Goal: Information Seeking & Learning: Learn about a topic

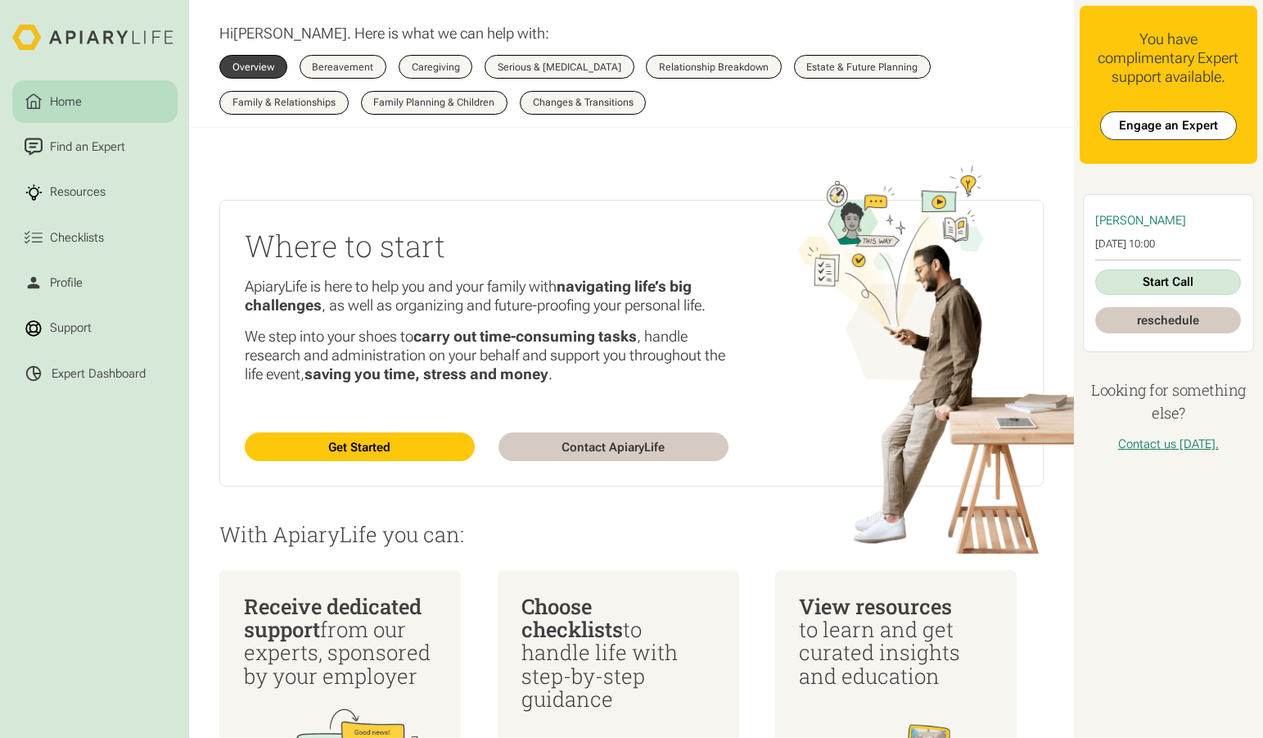
scroll to position [11, 0]
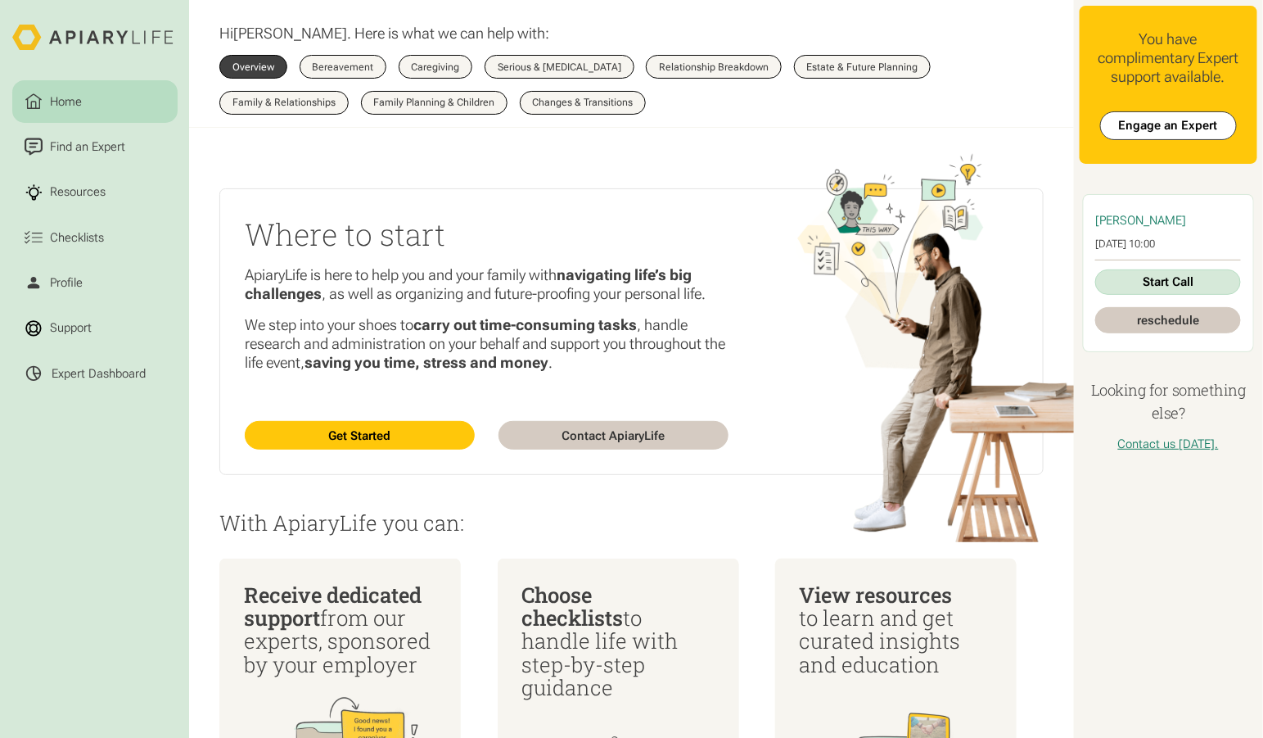
click at [108, 89] on link "Home" at bounding box center [94, 101] width 165 height 43
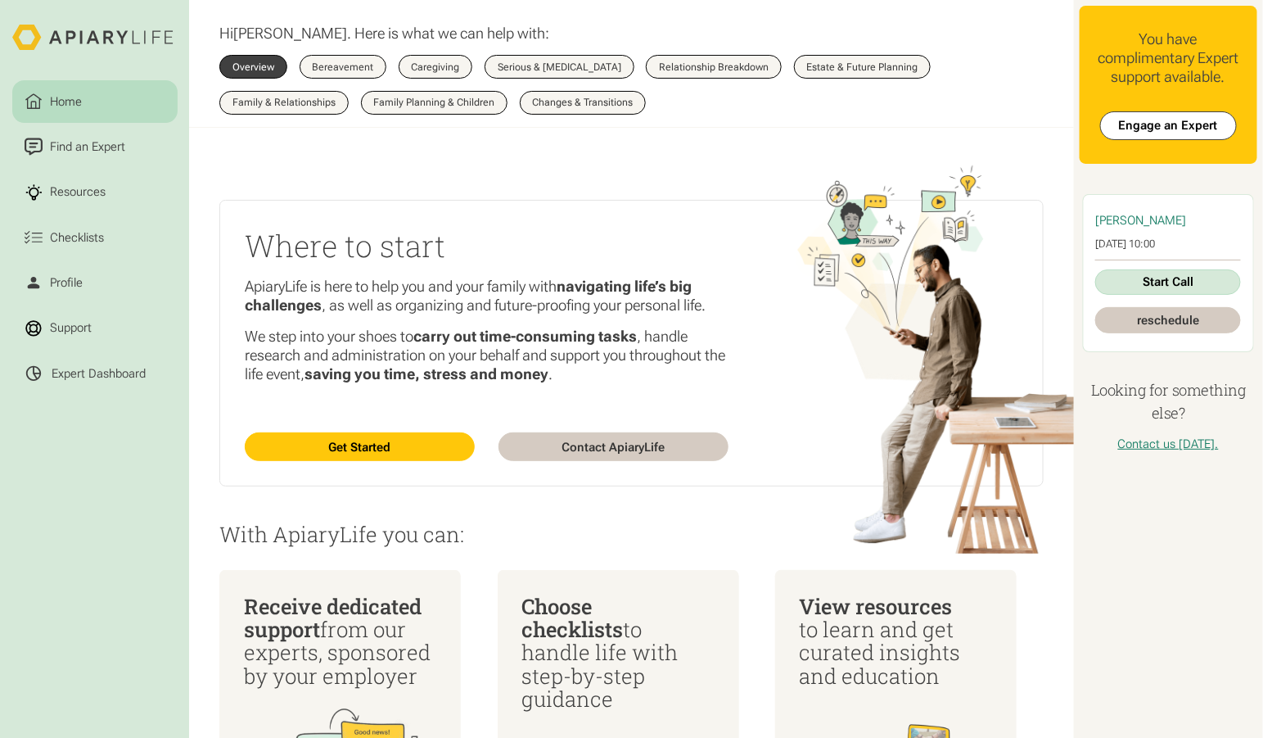
click at [130, 25] on icon at bounding box center [94, 38] width 165 height 26
click at [57, 273] on div "Profile" at bounding box center [66, 282] width 38 height 18
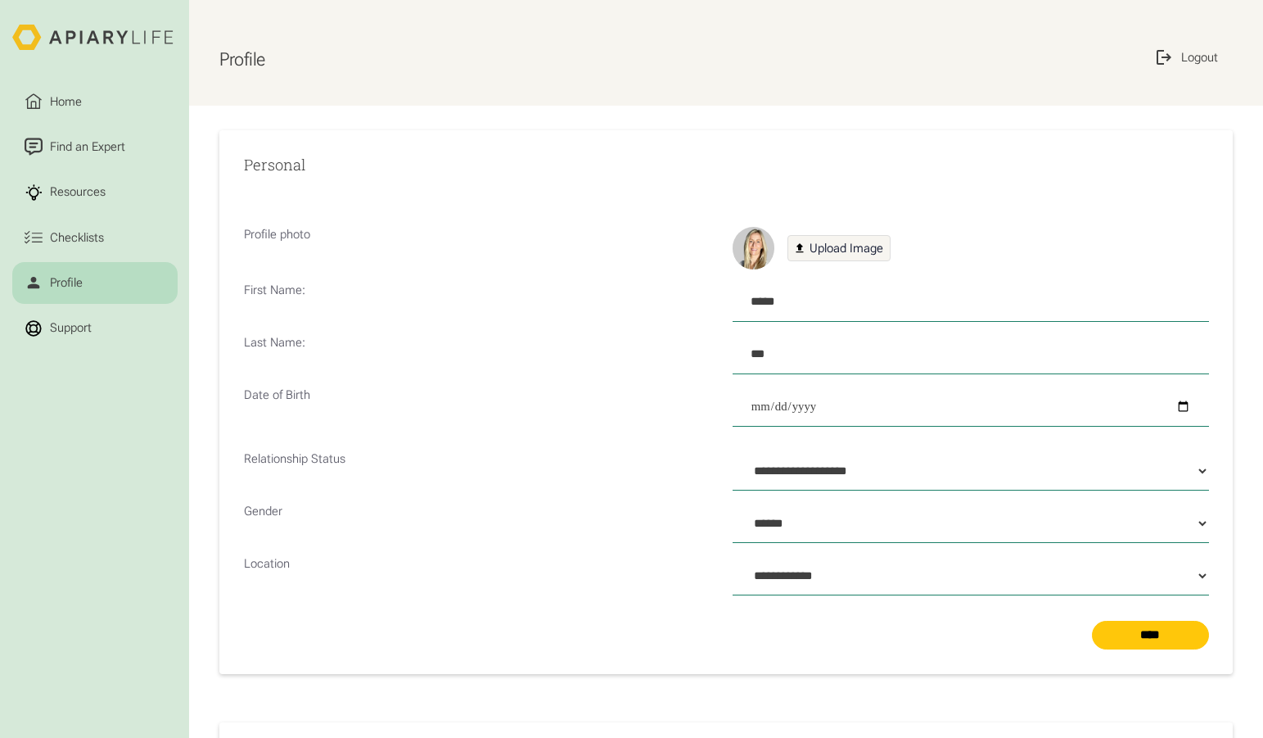
select select "**"
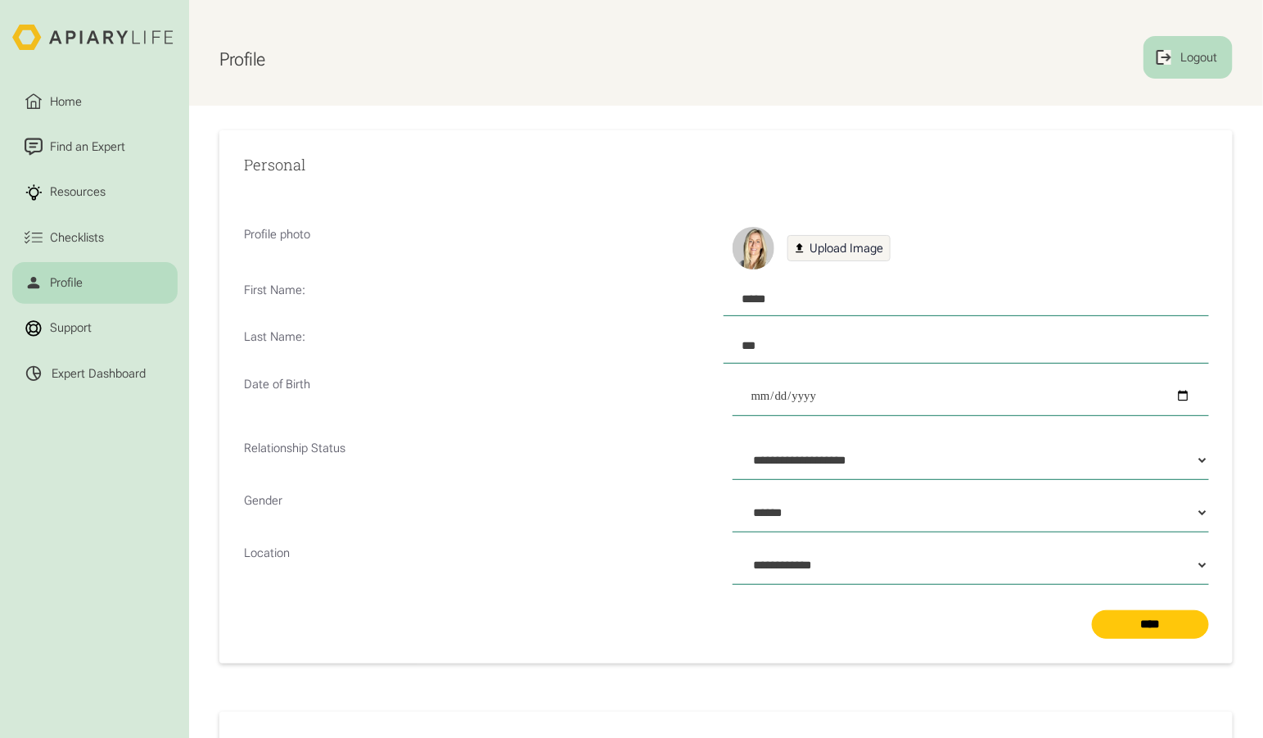
click at [1202, 48] on div "Logout" at bounding box center [1199, 57] width 43 height 18
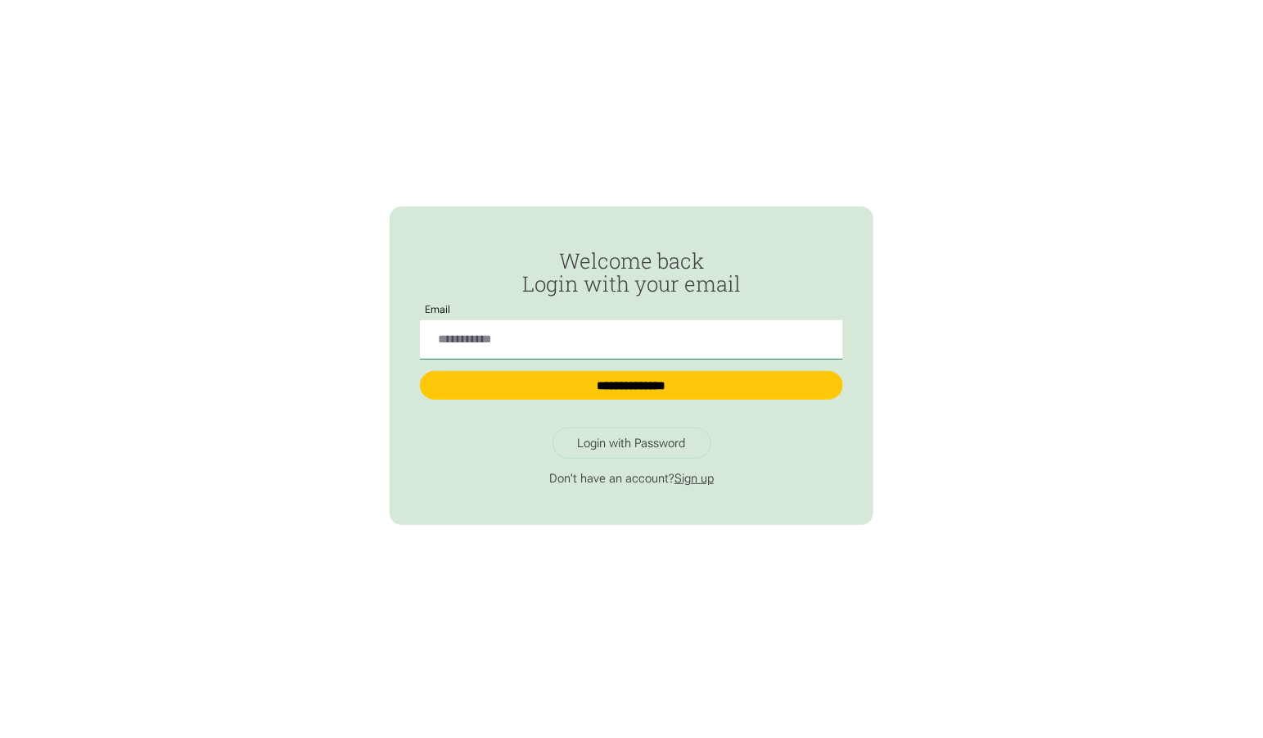
click at [696, 471] on link "Sign up" at bounding box center [694, 478] width 39 height 15
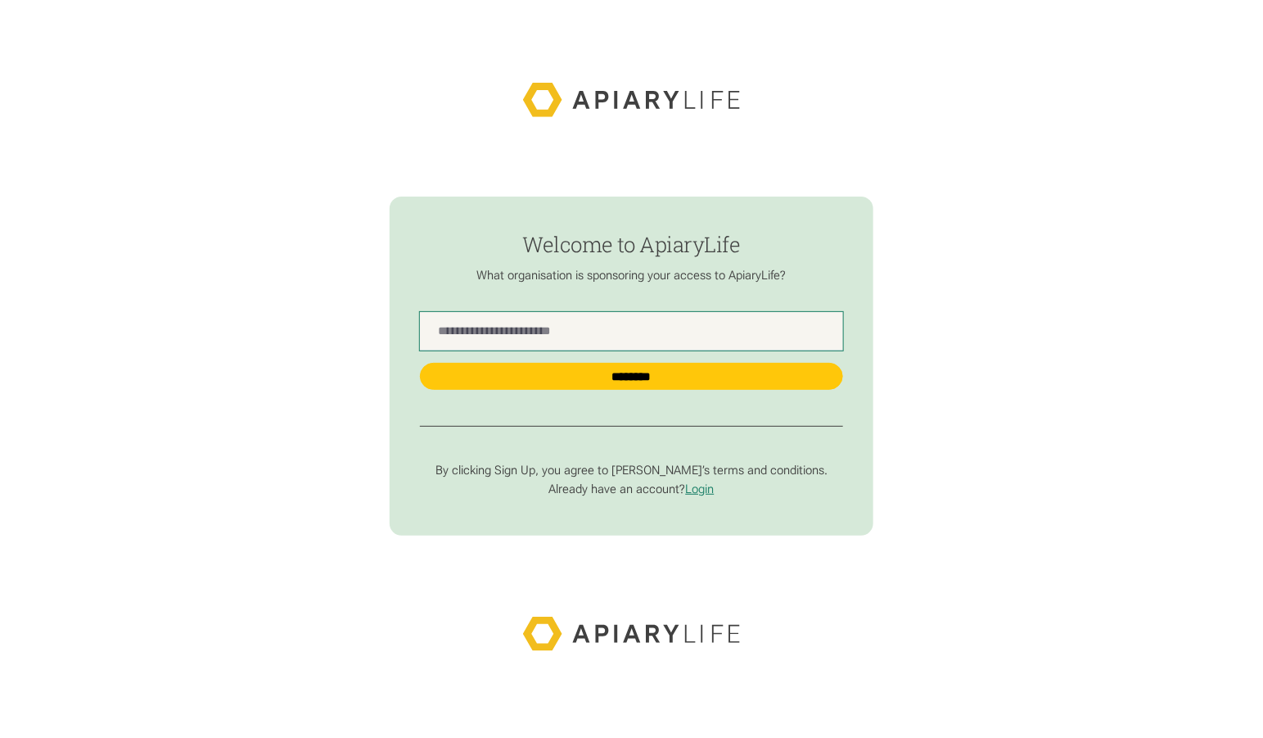
click at [640, 334] on Name "find-employer" at bounding box center [631, 331] width 422 height 39
type Name "*******"
click at [631, 374] on input "********" at bounding box center [631, 376] width 422 height 27
click at [576, 333] on Name "find-employer" at bounding box center [631, 331] width 422 height 39
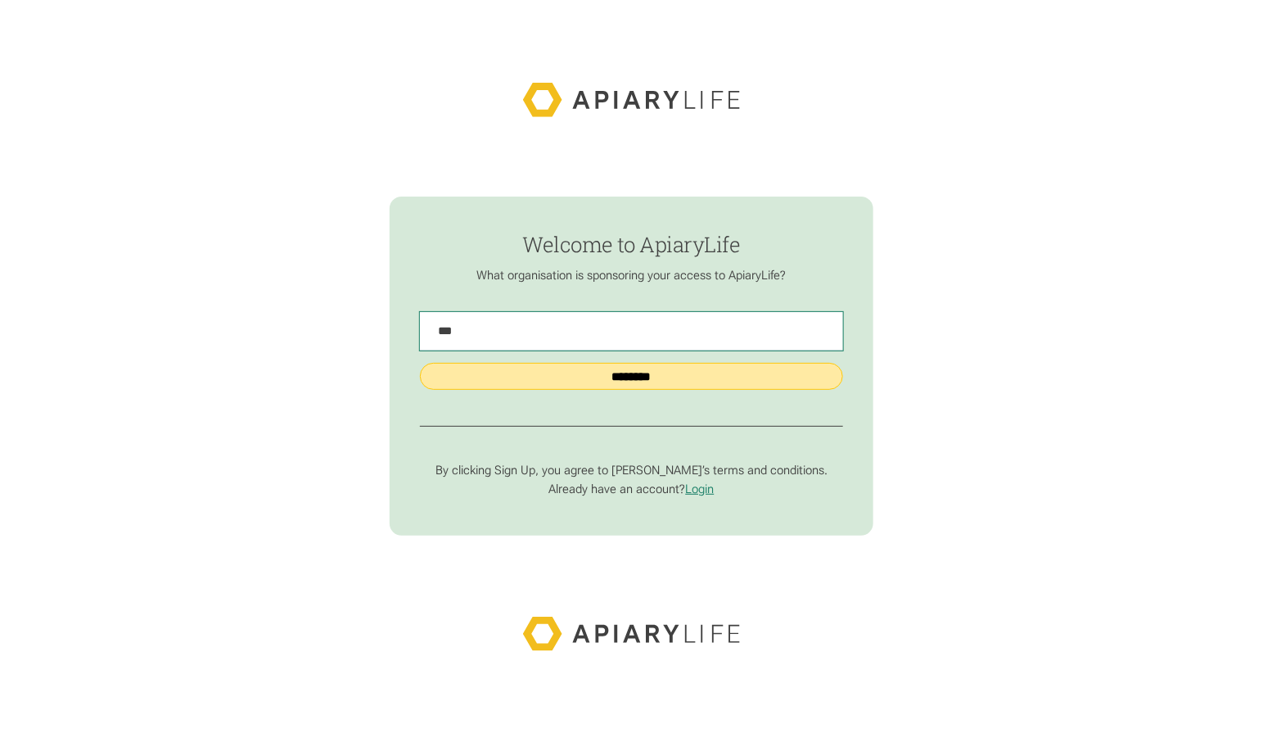
type Name "***"
click at [666, 372] on input "********" at bounding box center [631, 376] width 422 height 27
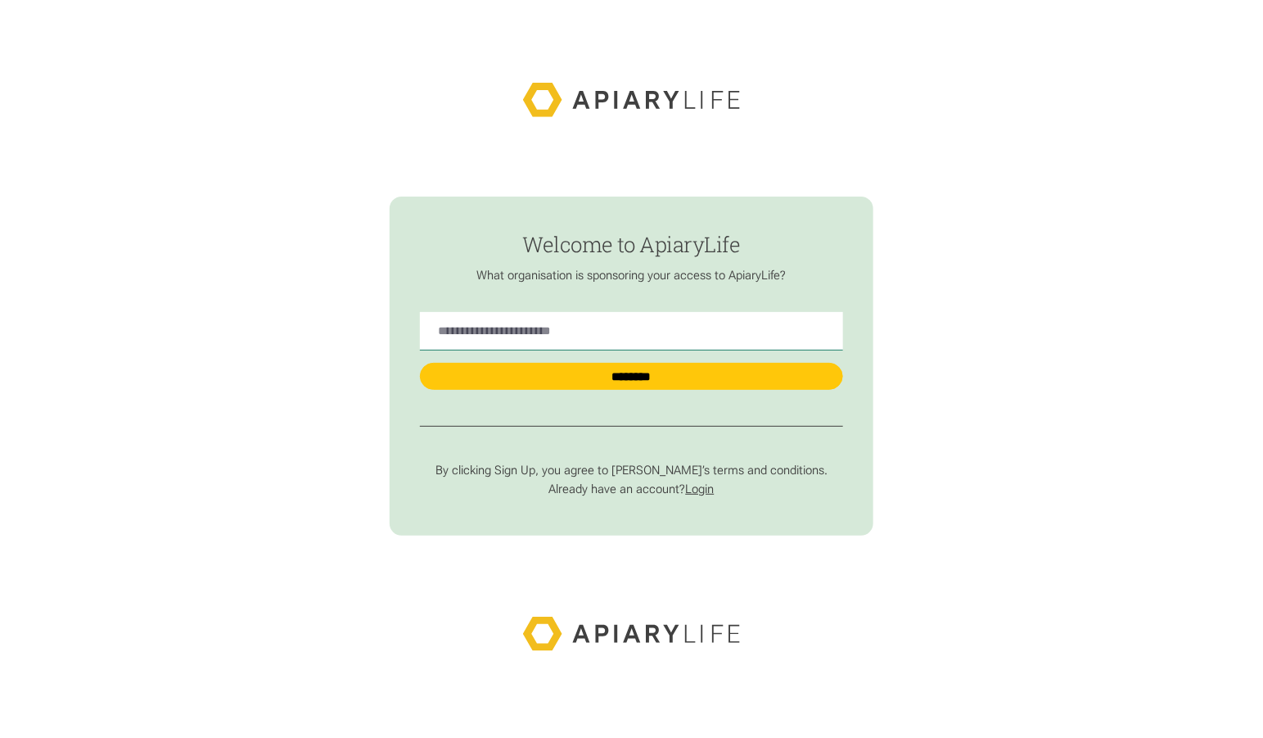
click at [695, 481] on link "Login" at bounding box center [700, 488] width 29 height 15
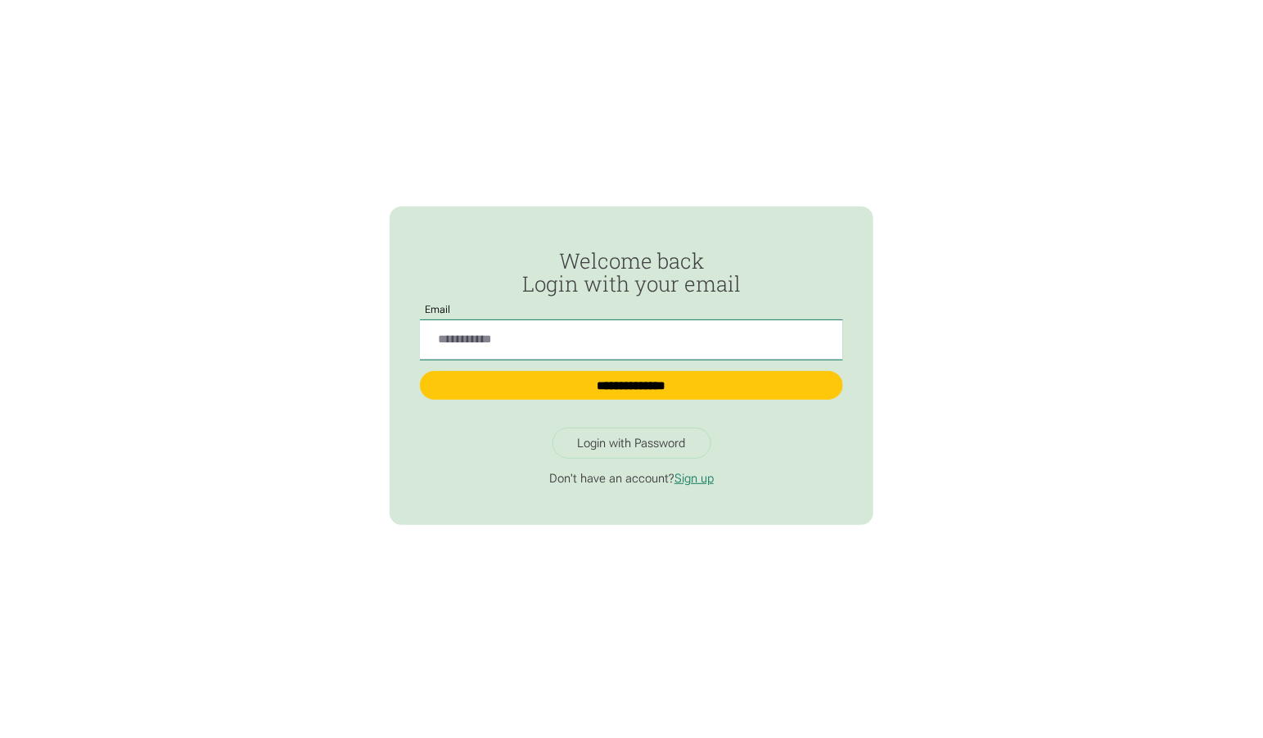
type input "**********"
click at [631, 382] on input "**********" at bounding box center [631, 385] width 422 height 29
type input "**********"
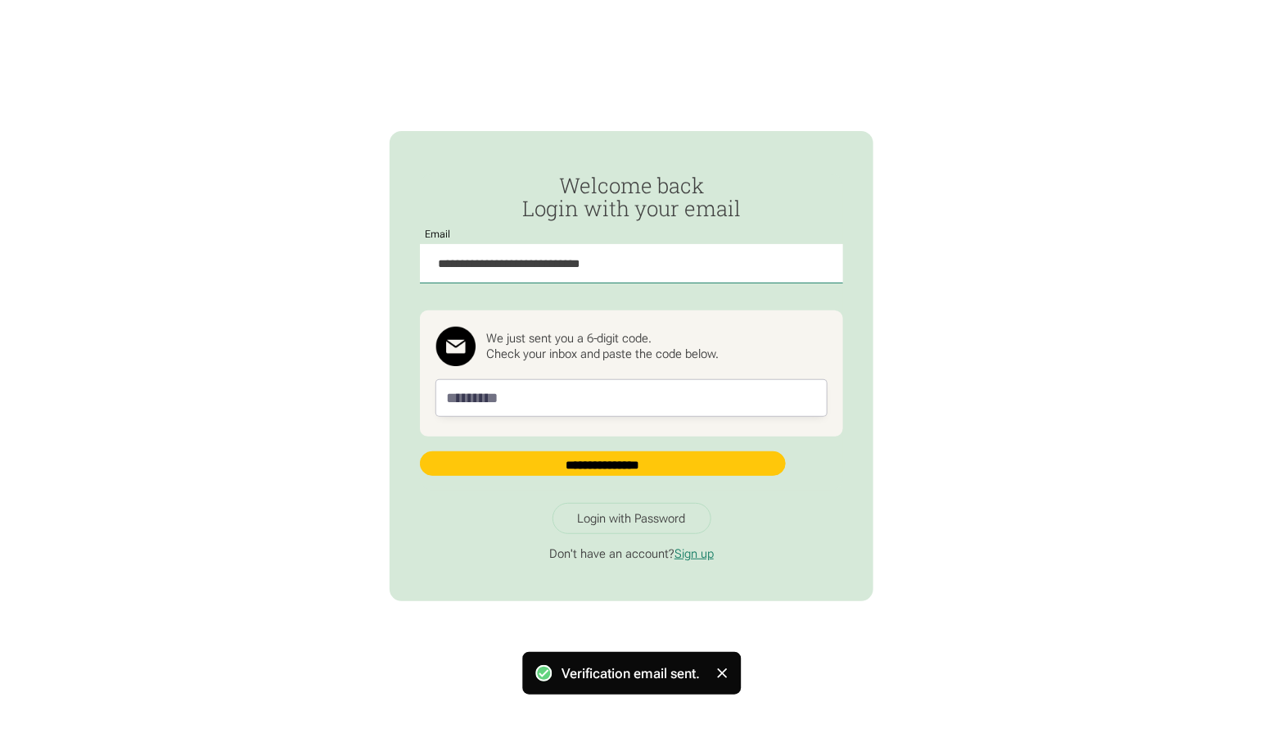
click at [612, 511] on div "Login with Password" at bounding box center [632, 518] width 108 height 15
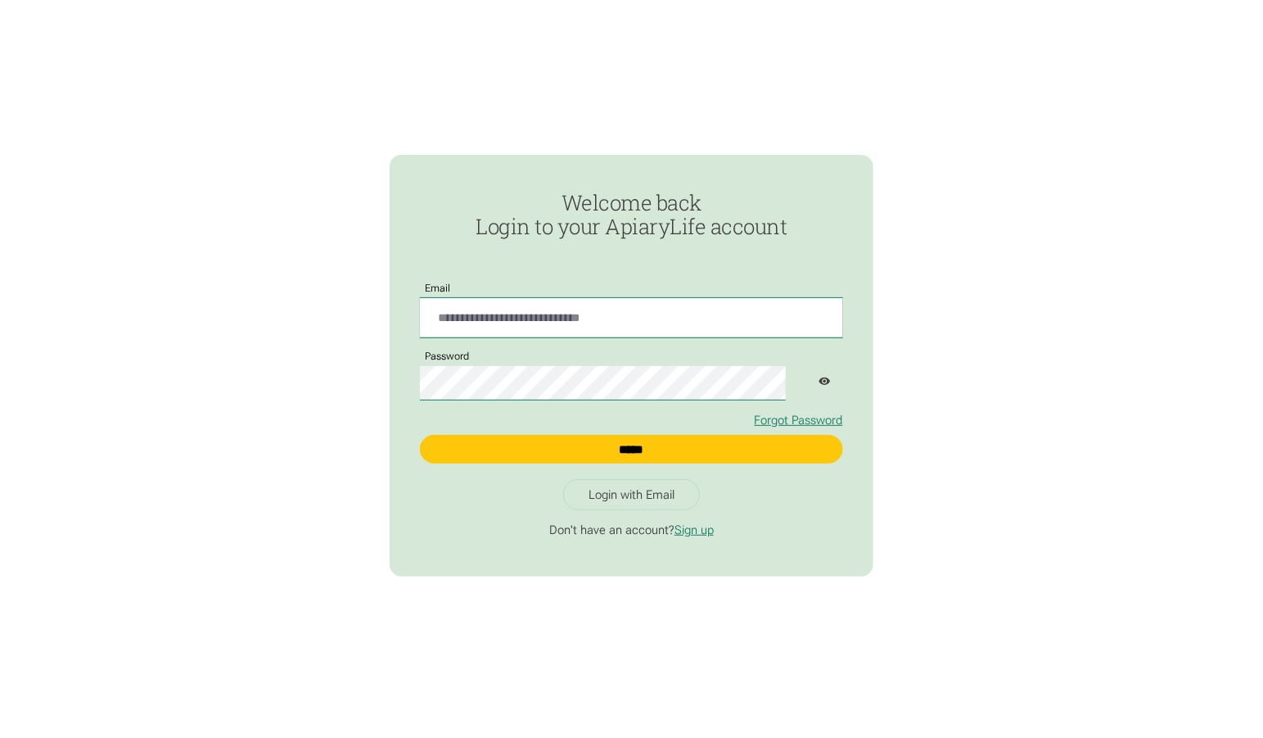
type input "**********"
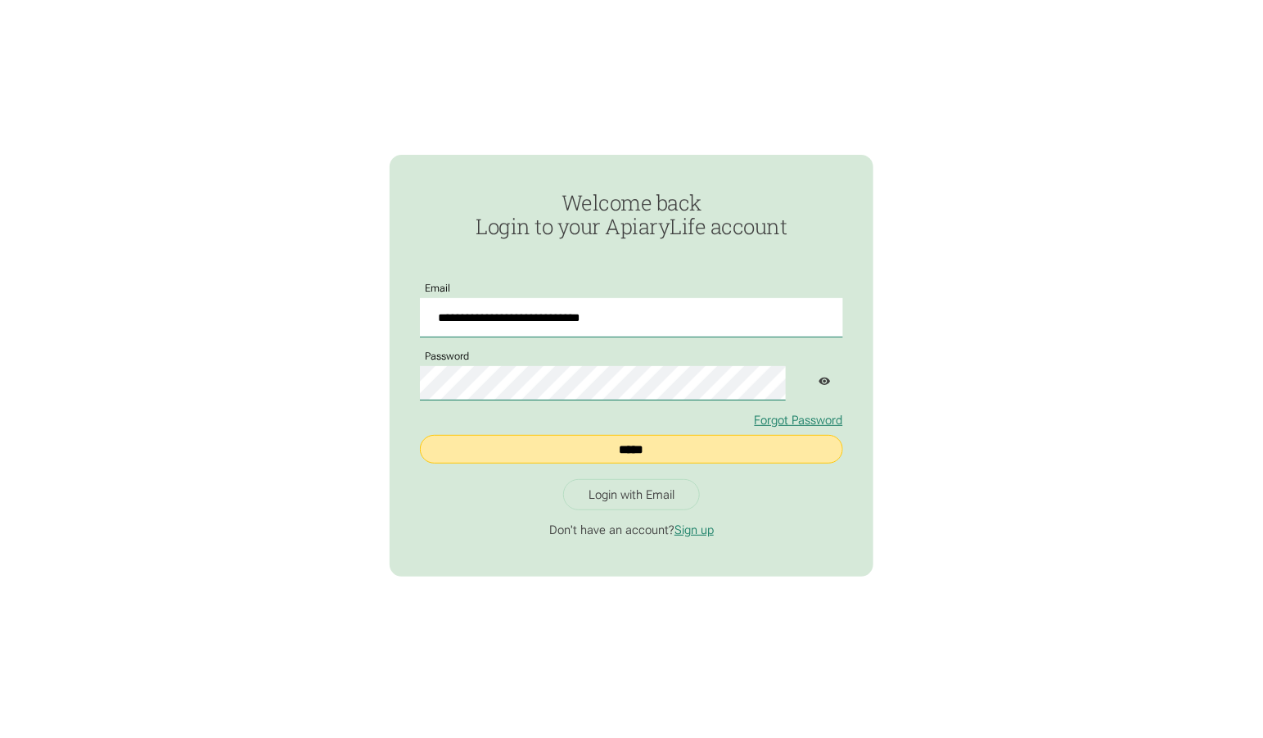
click at [607, 439] on input "*****" at bounding box center [631, 449] width 422 height 29
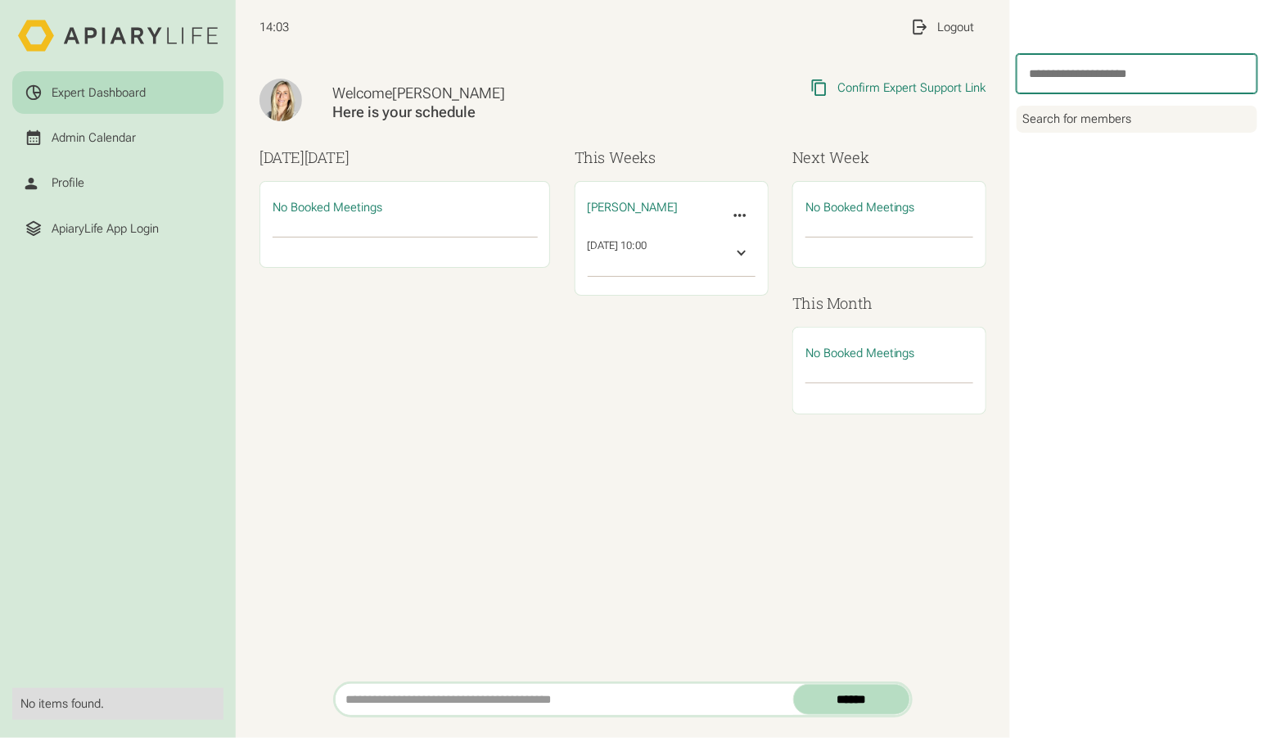
click at [1077, 68] on input "search" at bounding box center [1137, 73] width 241 height 39
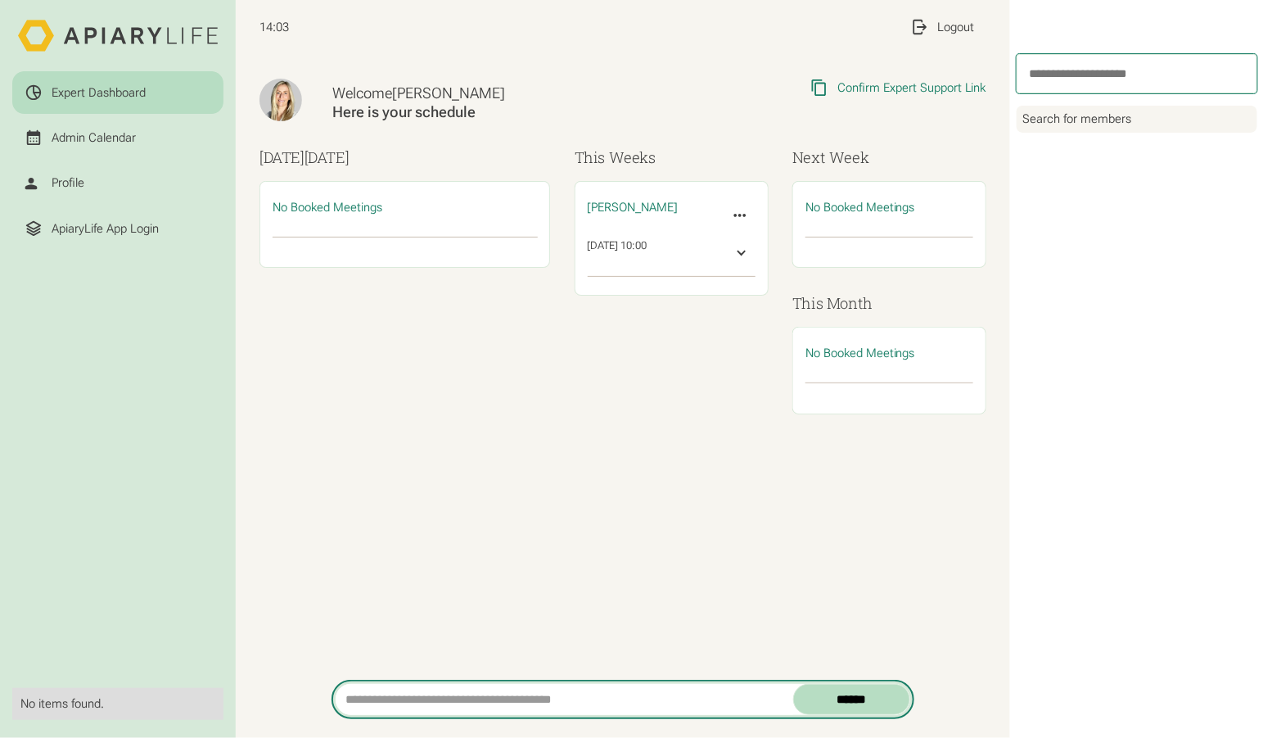
click at [510, 684] on input "search" at bounding box center [565, 699] width 458 height 31
click at [499, 694] on input "search" at bounding box center [565, 699] width 458 height 31
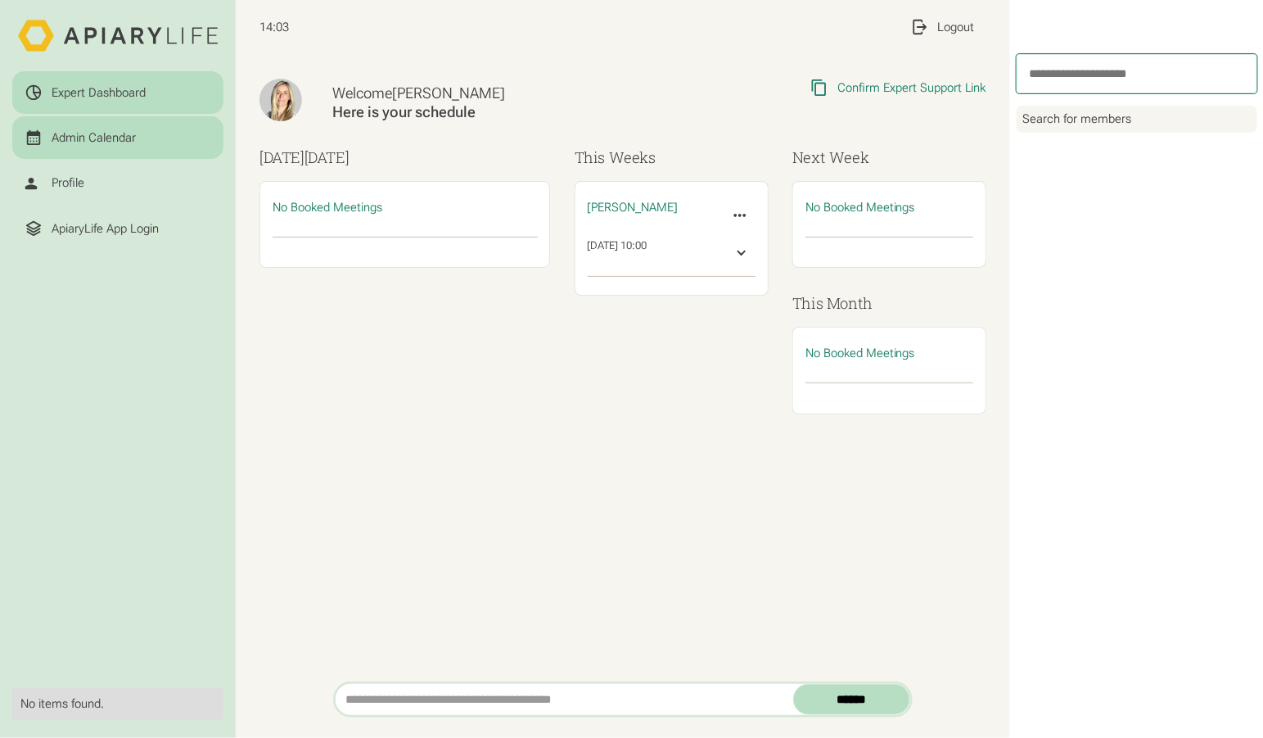
click at [89, 116] on link "Admin Calendar" at bounding box center [117, 137] width 211 height 43
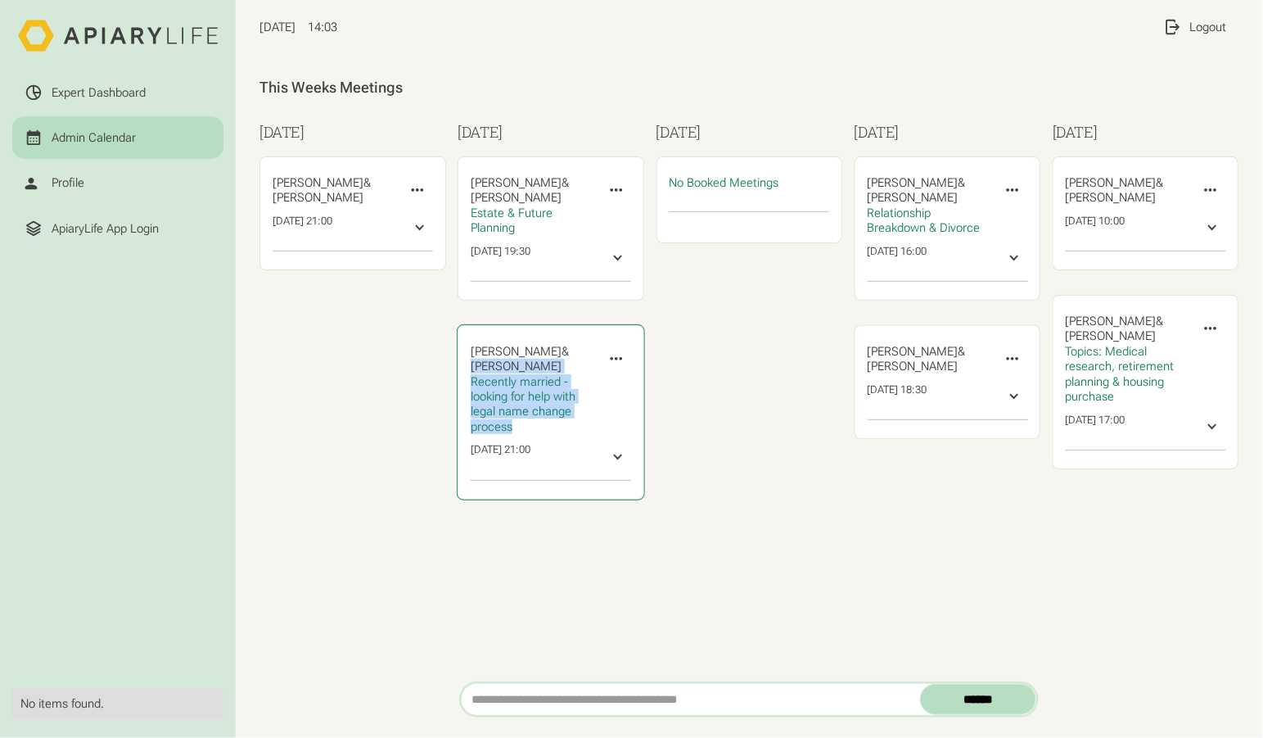
drag, startPoint x: 487, startPoint y: 341, endPoint x: 445, endPoint y: 299, distance: 59.0
click at [471, 344] on div "Angela Hahn & ‍ Madison Jadzak Recently married - looking for help with legal n…" at bounding box center [533, 389] width 124 height 91
click at [657, 302] on div "Wednesday No Booked Meetings" at bounding box center [750, 322] width 186 height 402
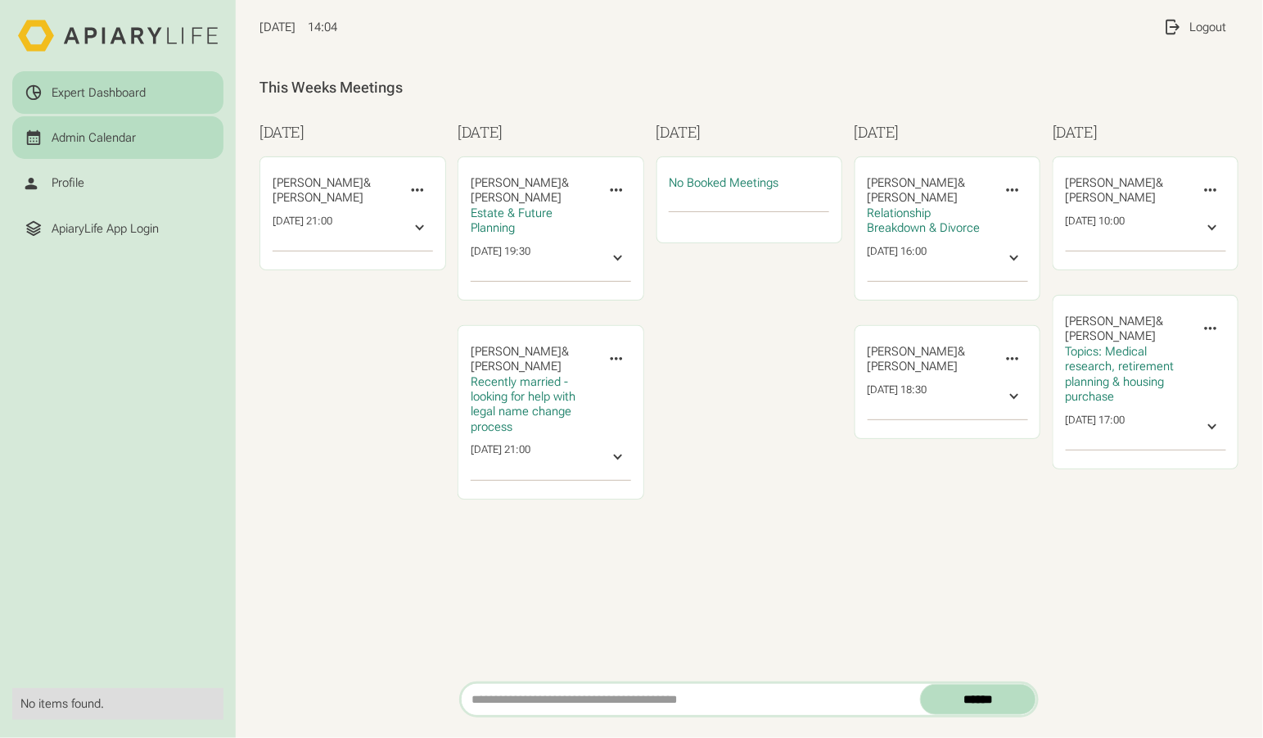
click at [89, 85] on div "Expert Dashboard" at bounding box center [99, 92] width 94 height 15
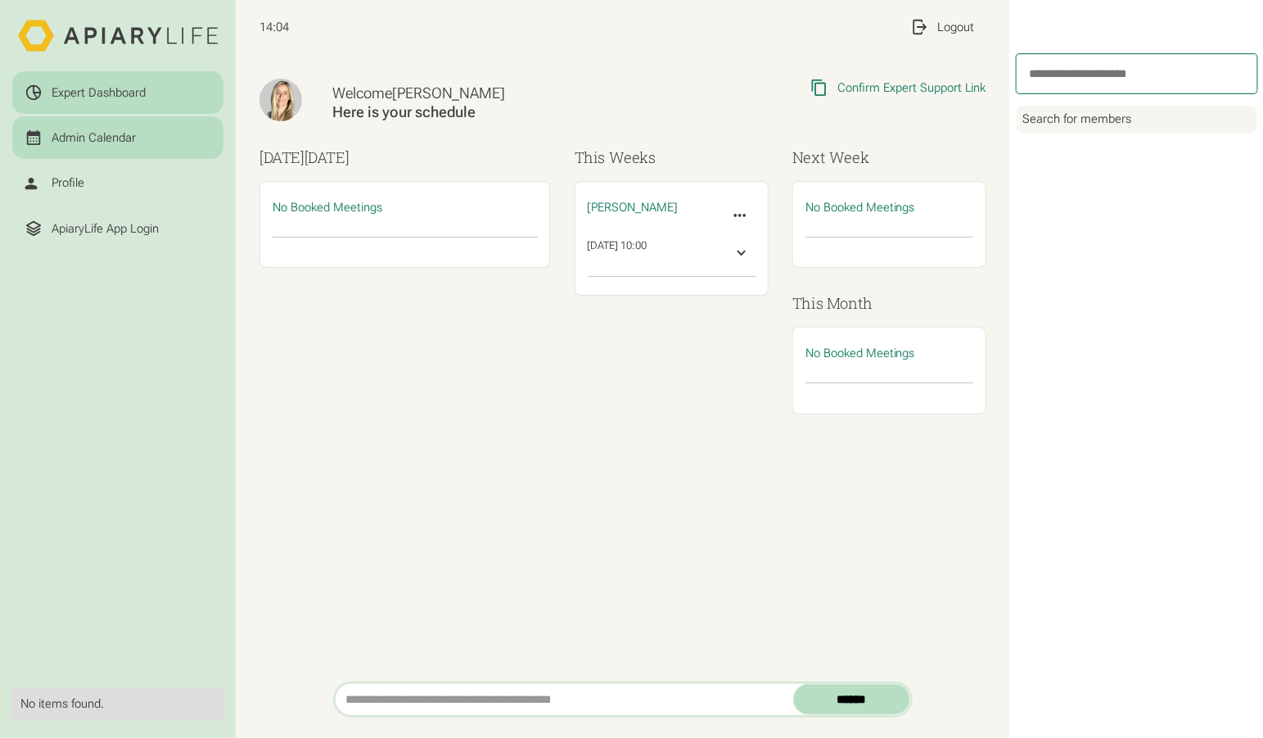
click at [62, 130] on div "Admin Calendar" at bounding box center [94, 137] width 84 height 15
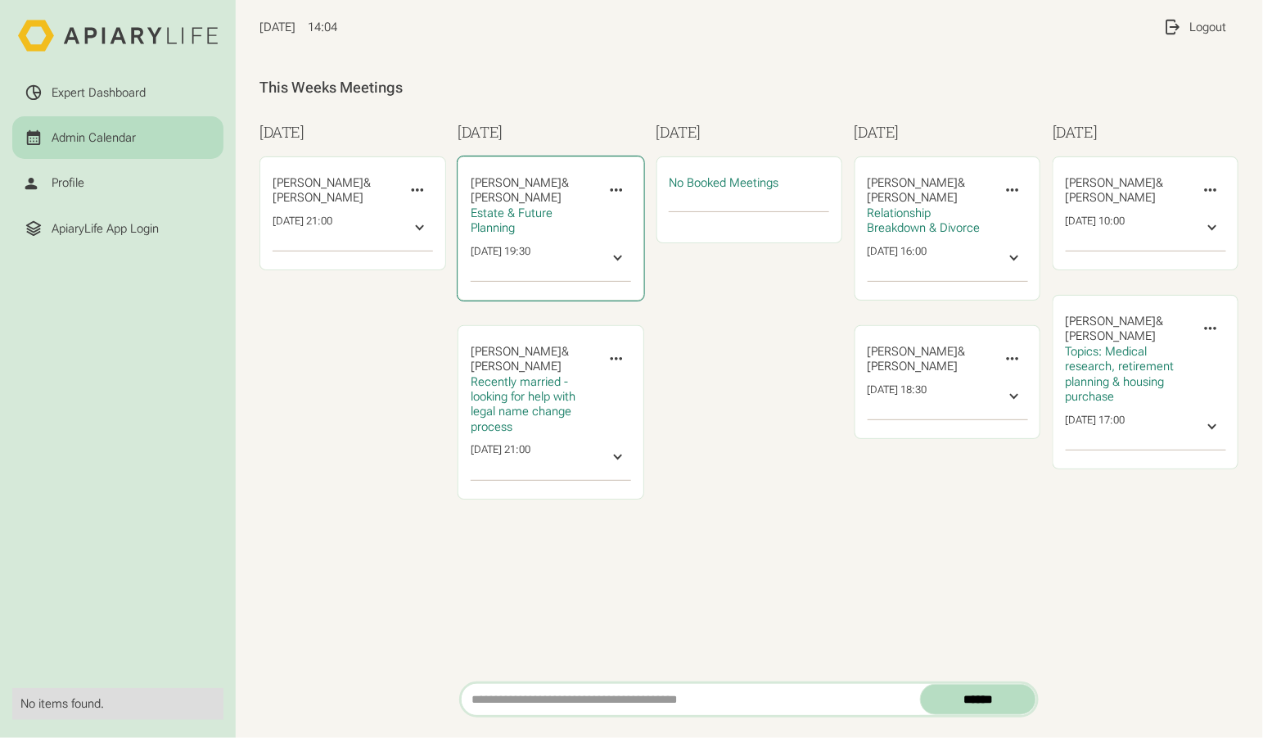
click at [607, 181] on icon at bounding box center [616, 190] width 18 height 18
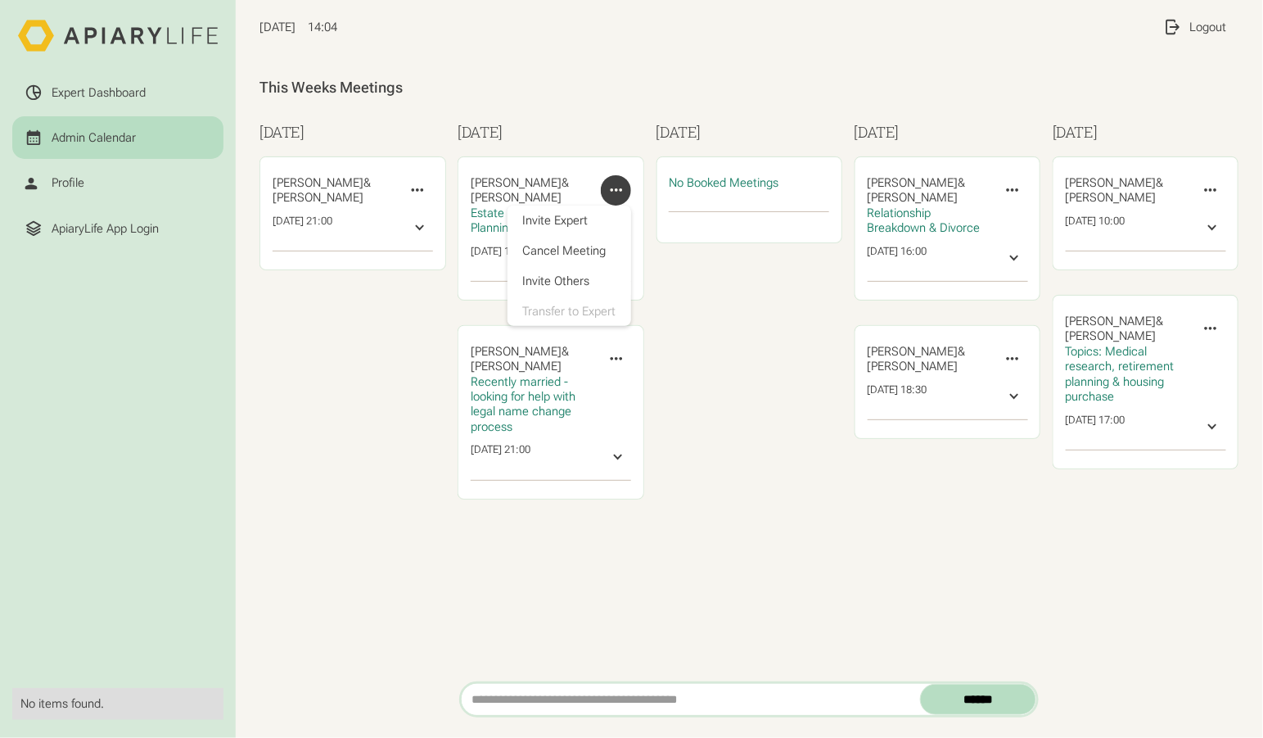
click at [677, 333] on div "Wednesday No Booked Meetings" at bounding box center [750, 322] width 186 height 402
click at [702, 329] on div "Wednesday No Booked Meetings" at bounding box center [750, 322] width 186 height 402
click at [838, 450] on div "This Weeks Meetings Monday Angela Hahn & ‍ Derrick Xiong Invite Expert Cancel M…" at bounding box center [749, 367] width 1027 height 627
click at [53, 174] on div "Profile" at bounding box center [118, 183] width 187 height 18
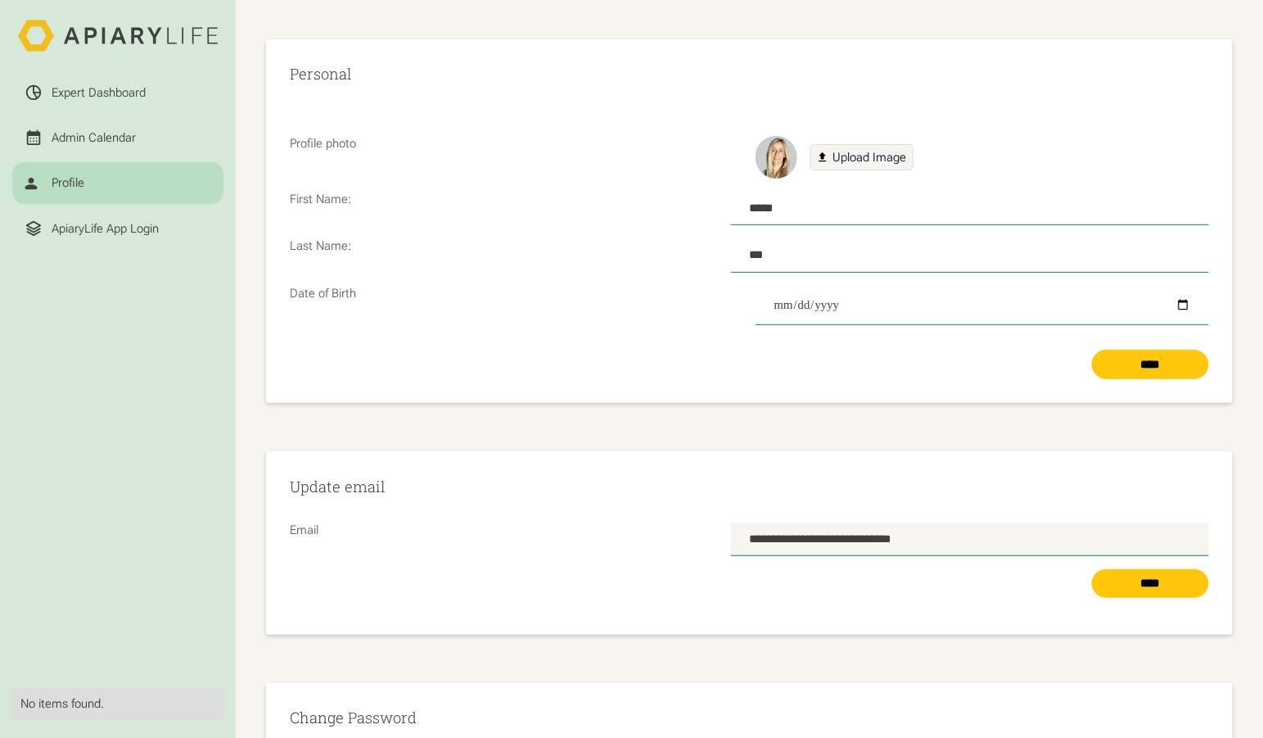
scroll to position [97, 0]
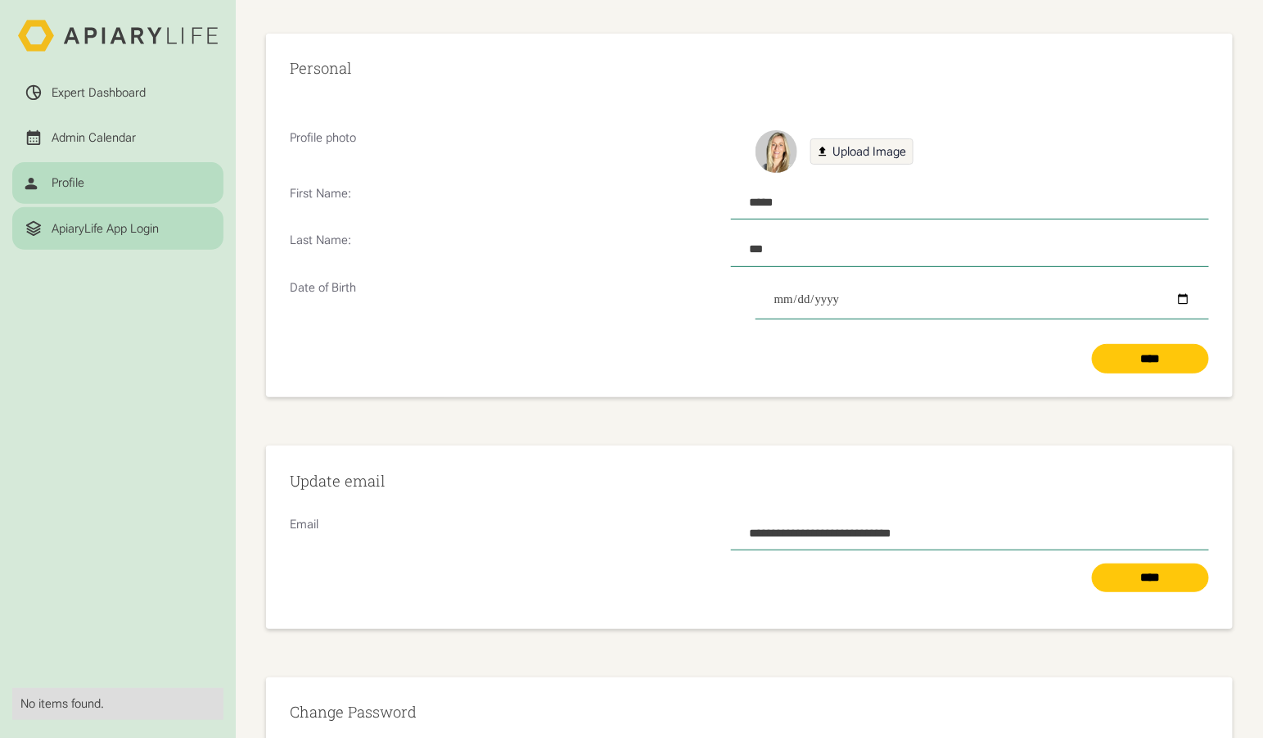
click at [74, 219] on div "ApiaryLife App Login" at bounding box center [118, 228] width 187 height 18
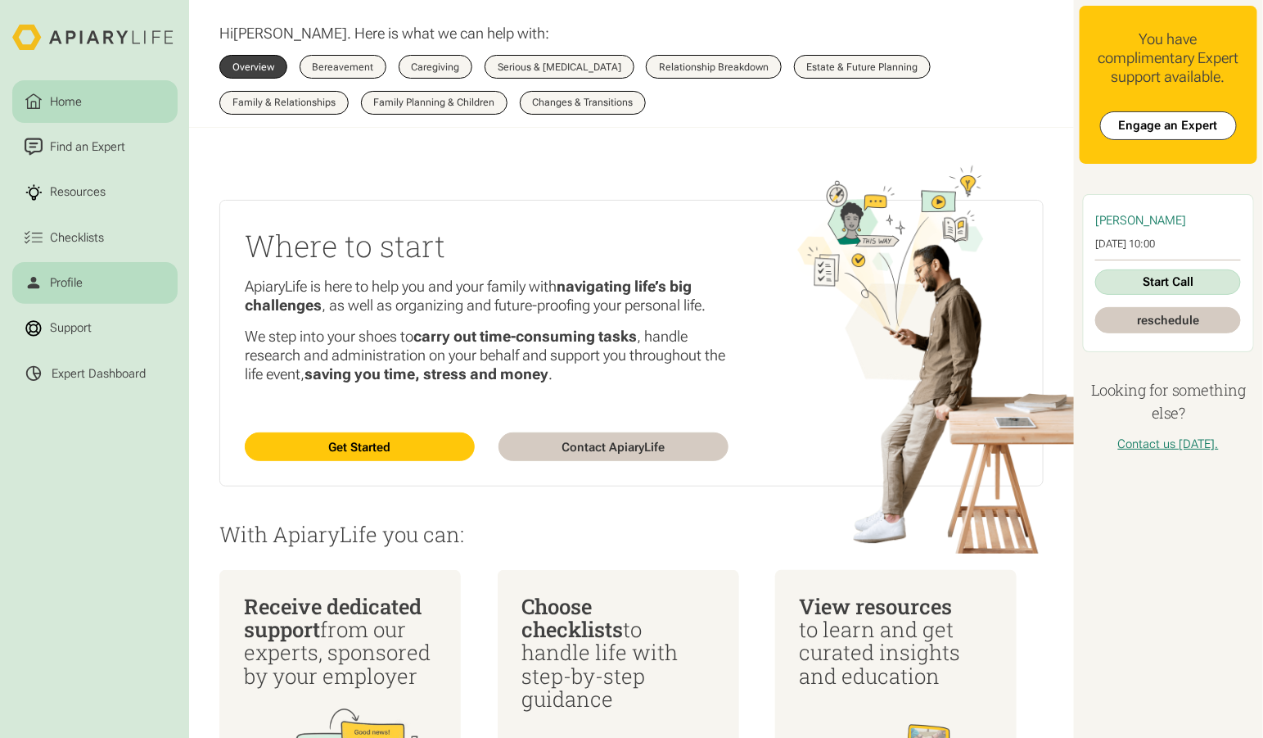
click at [47, 273] on div "Profile" at bounding box center [66, 282] width 38 height 18
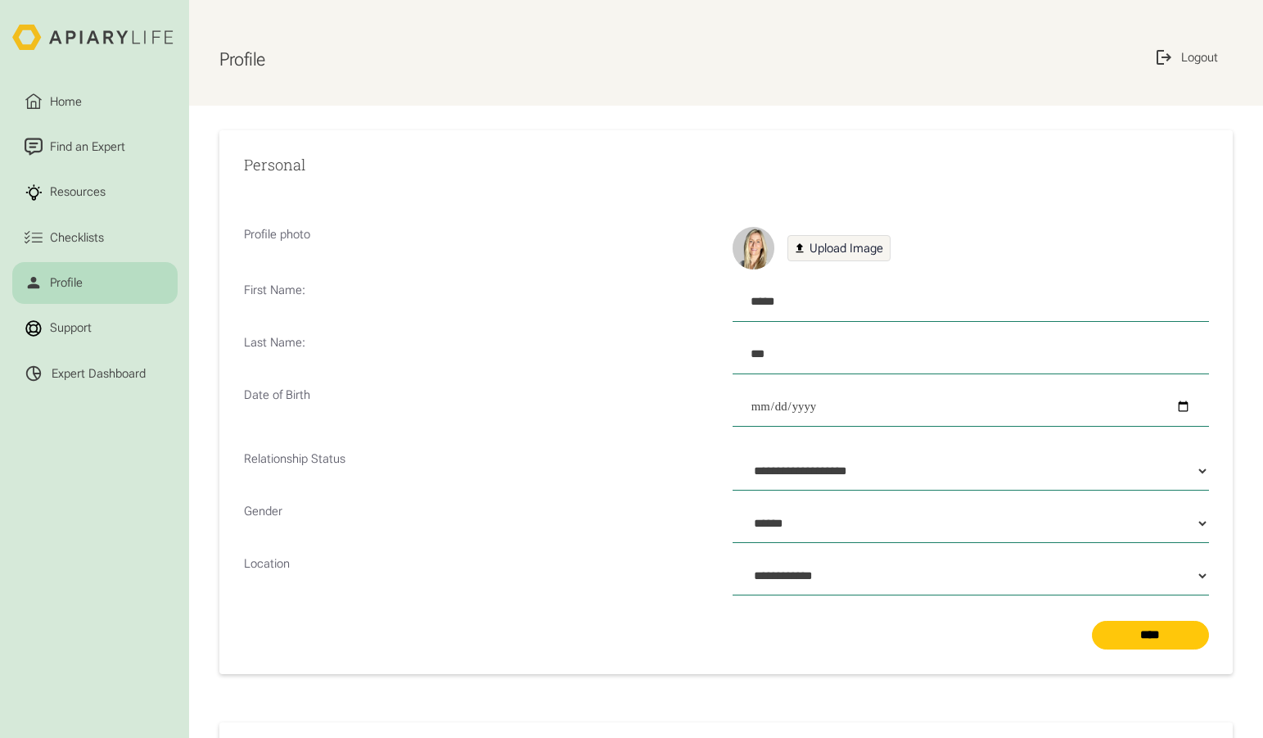
select select "**"
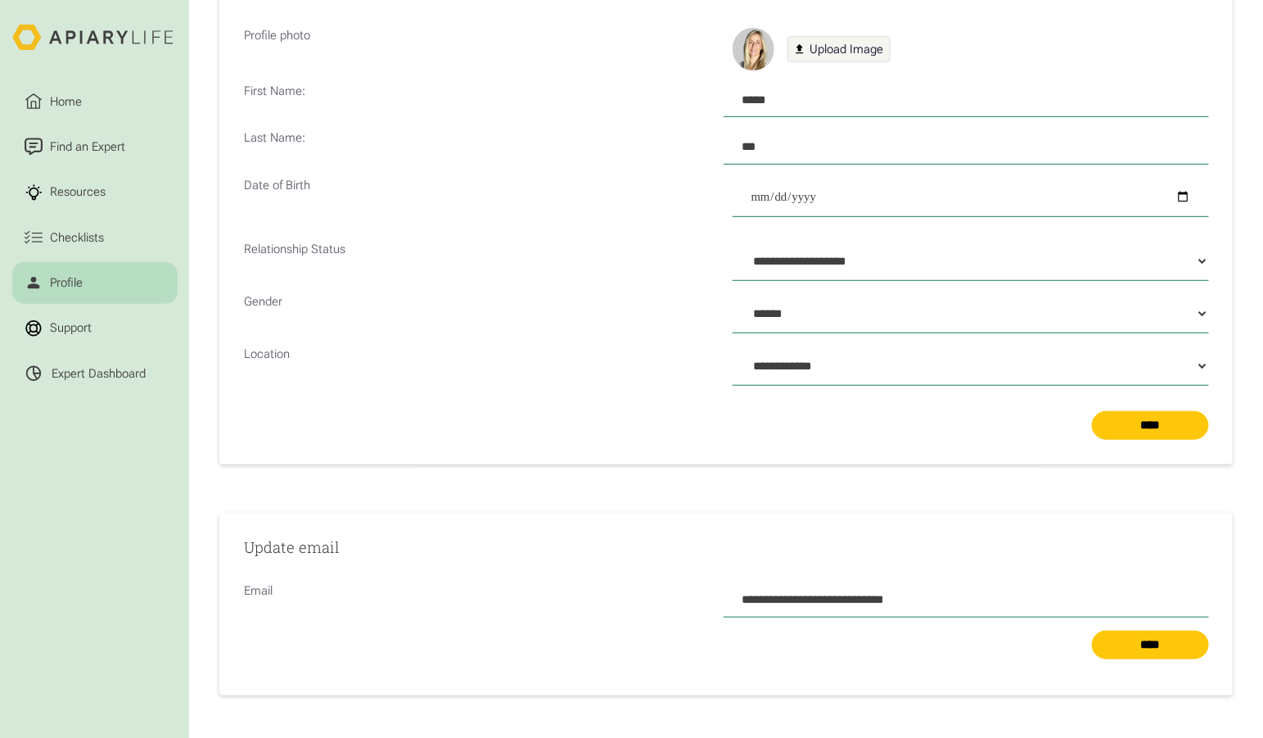
scroll to position [200, 0]
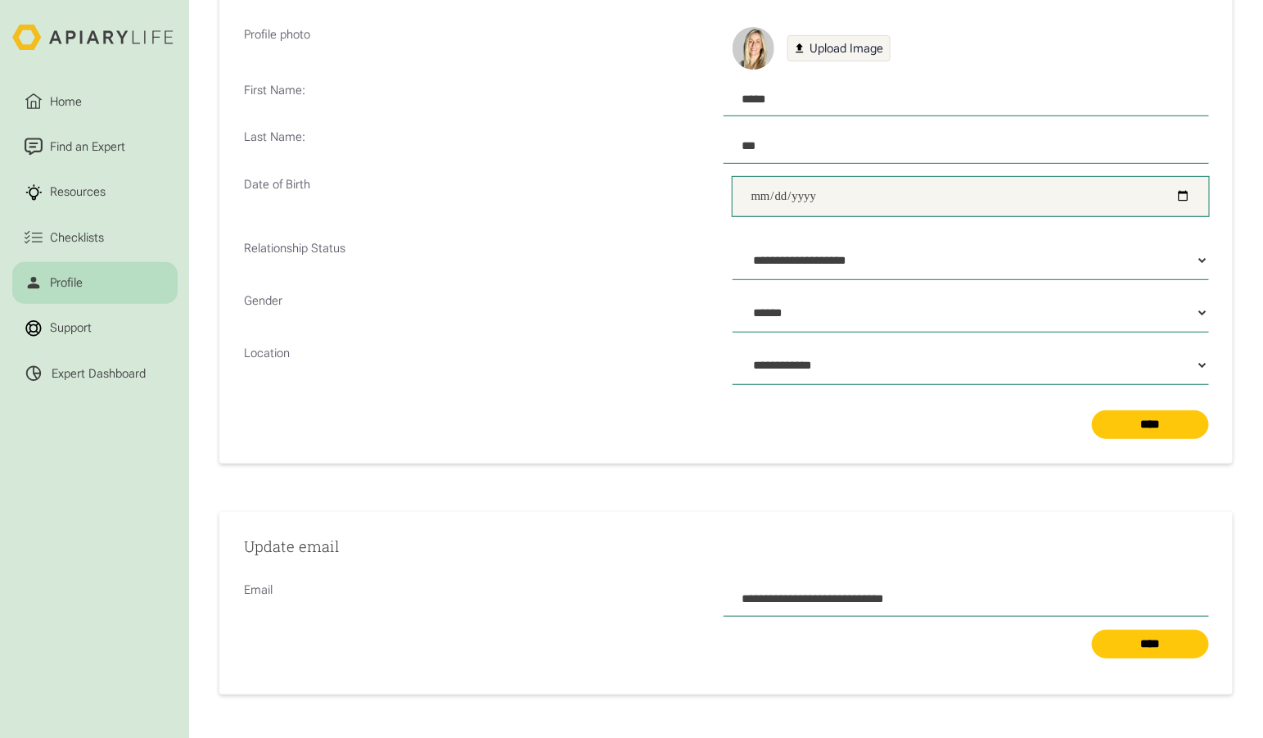
click at [765, 177] on input "Profile Form" at bounding box center [971, 196] width 476 height 39
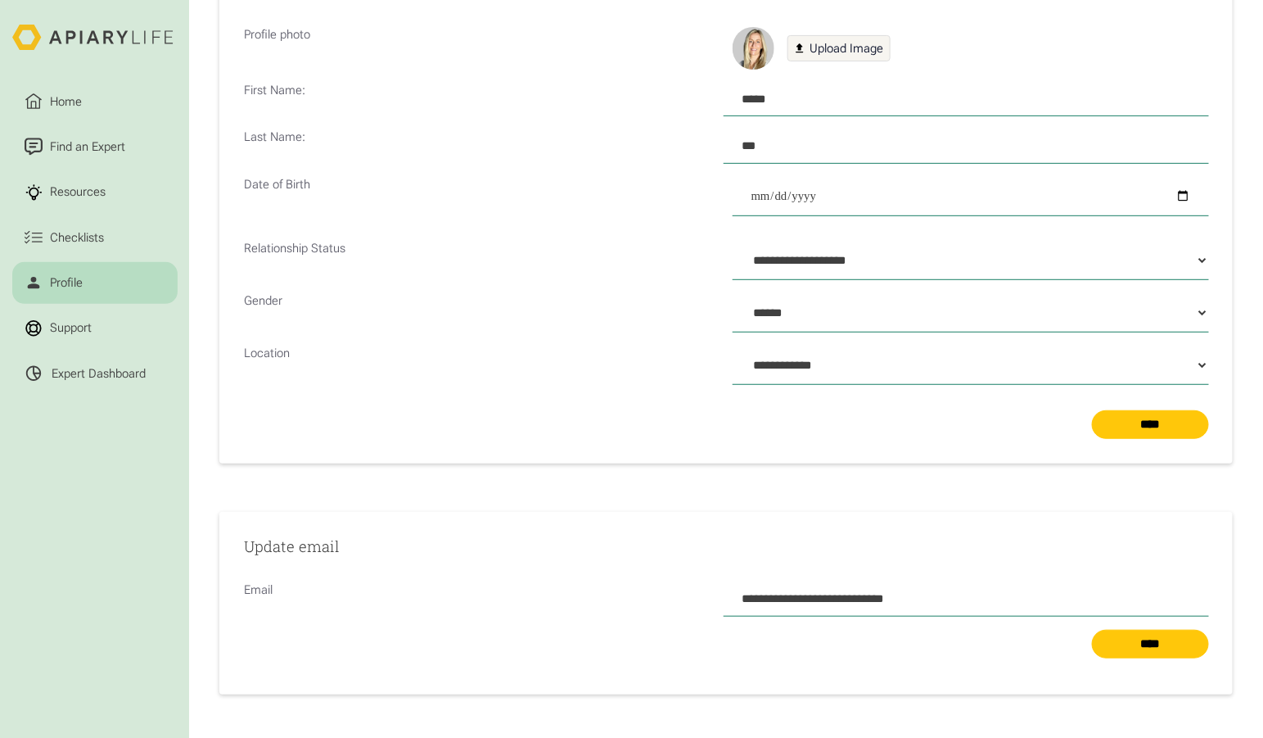
click at [647, 241] on p "Relationship Status" at bounding box center [482, 260] width 476 height 39
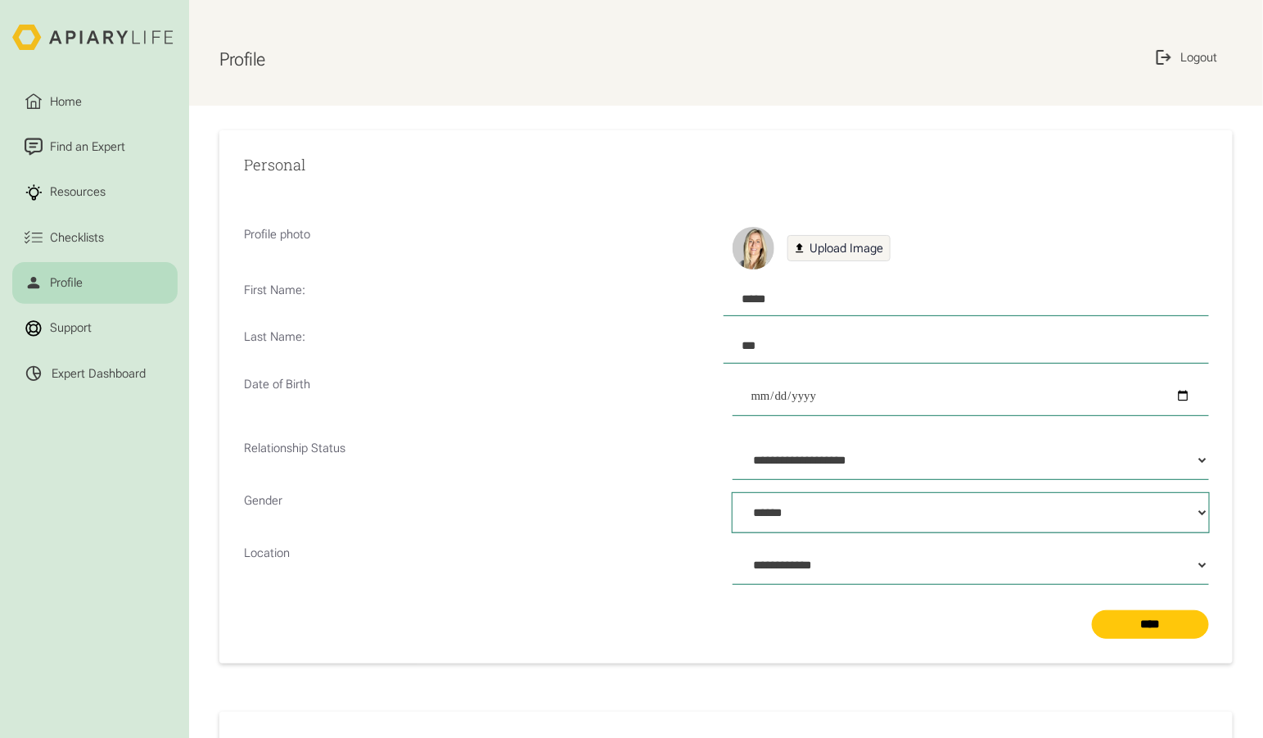
scroll to position [0, 0]
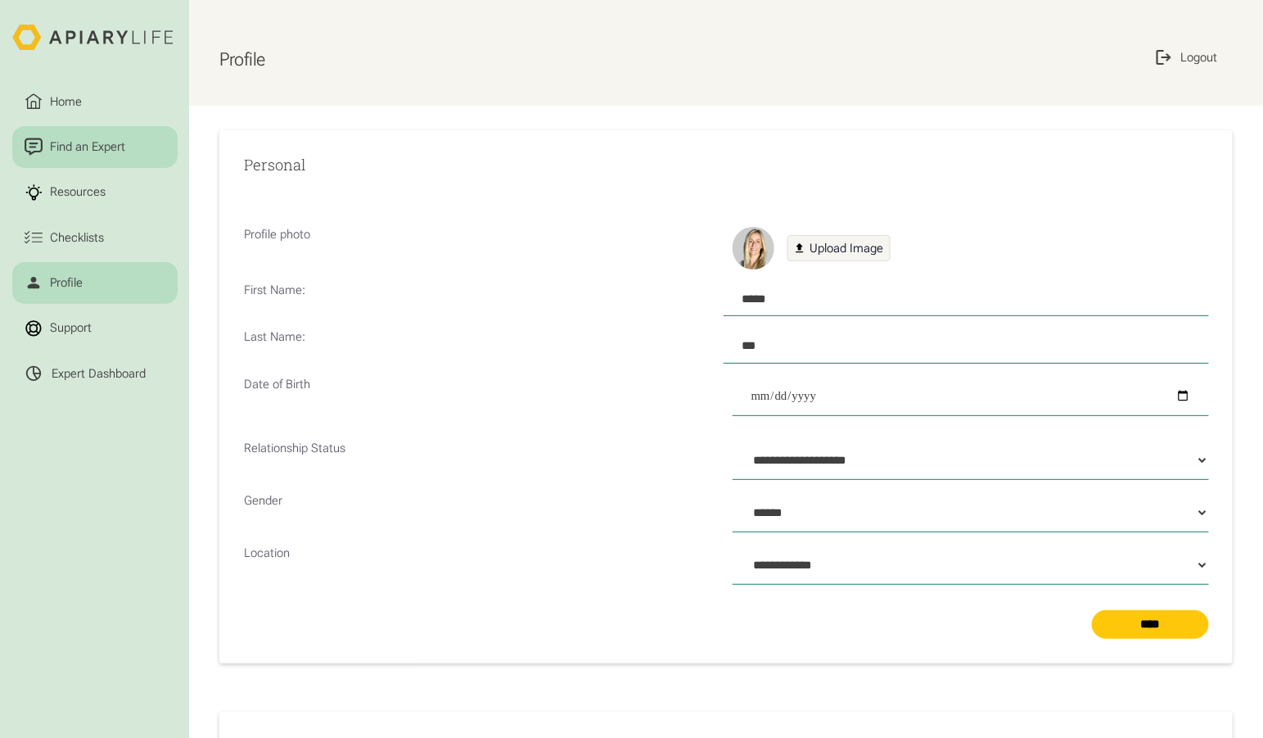
click at [95, 138] on div "Find an Expert" at bounding box center [87, 147] width 81 height 18
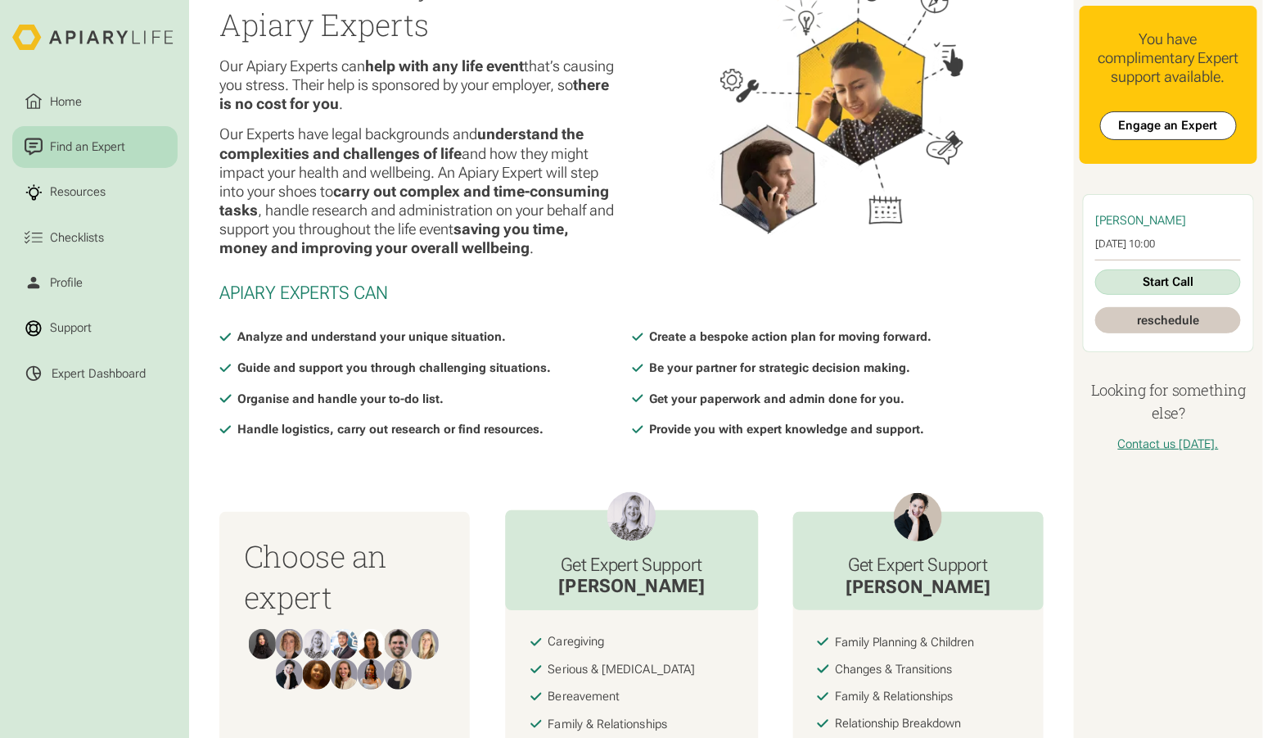
scroll to position [85, 0]
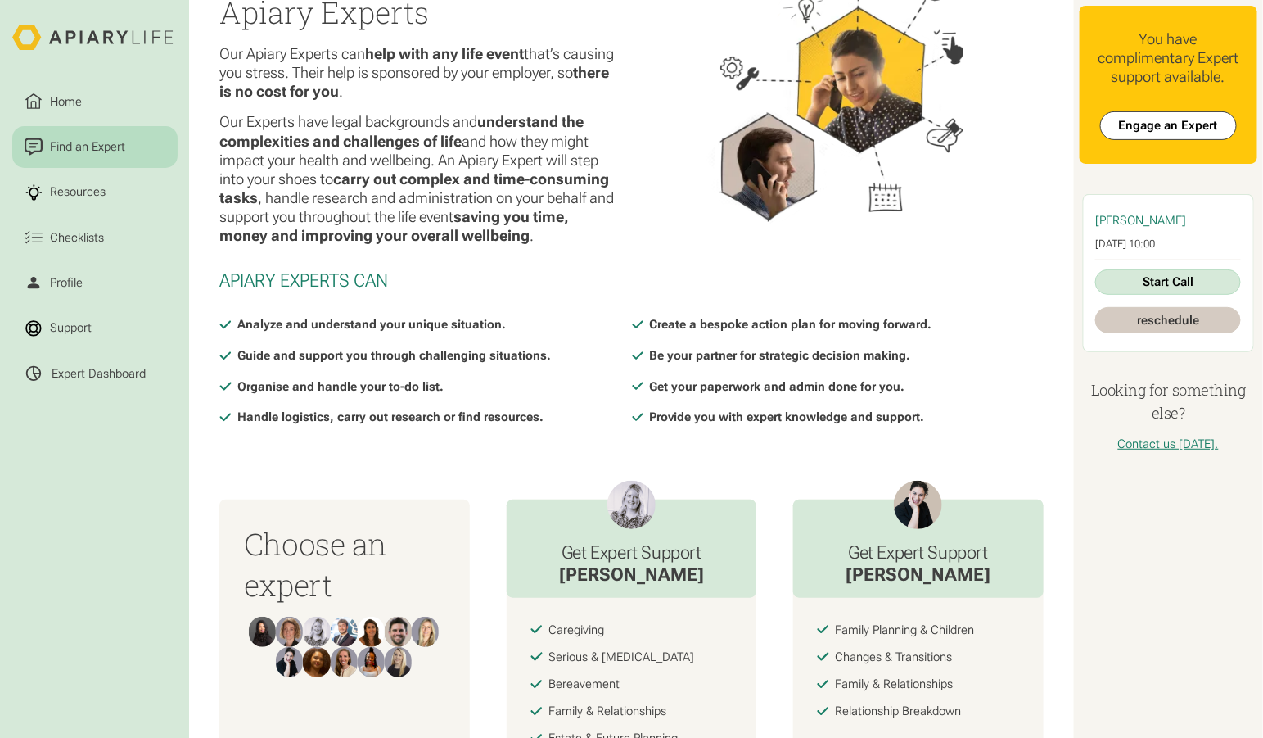
click at [978, 291] on div at bounding box center [631, 303] width 824 height 25
click at [63, 273] on div "Profile" at bounding box center [66, 282] width 38 height 18
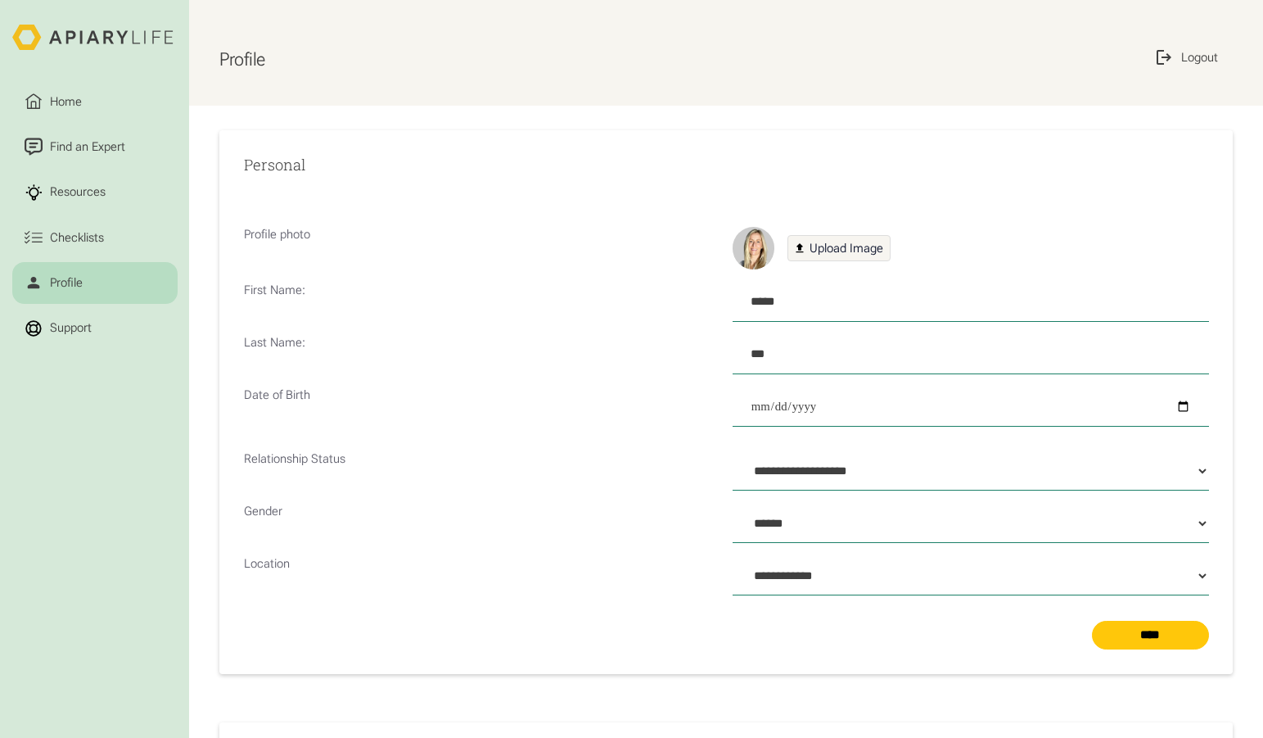
select select "**"
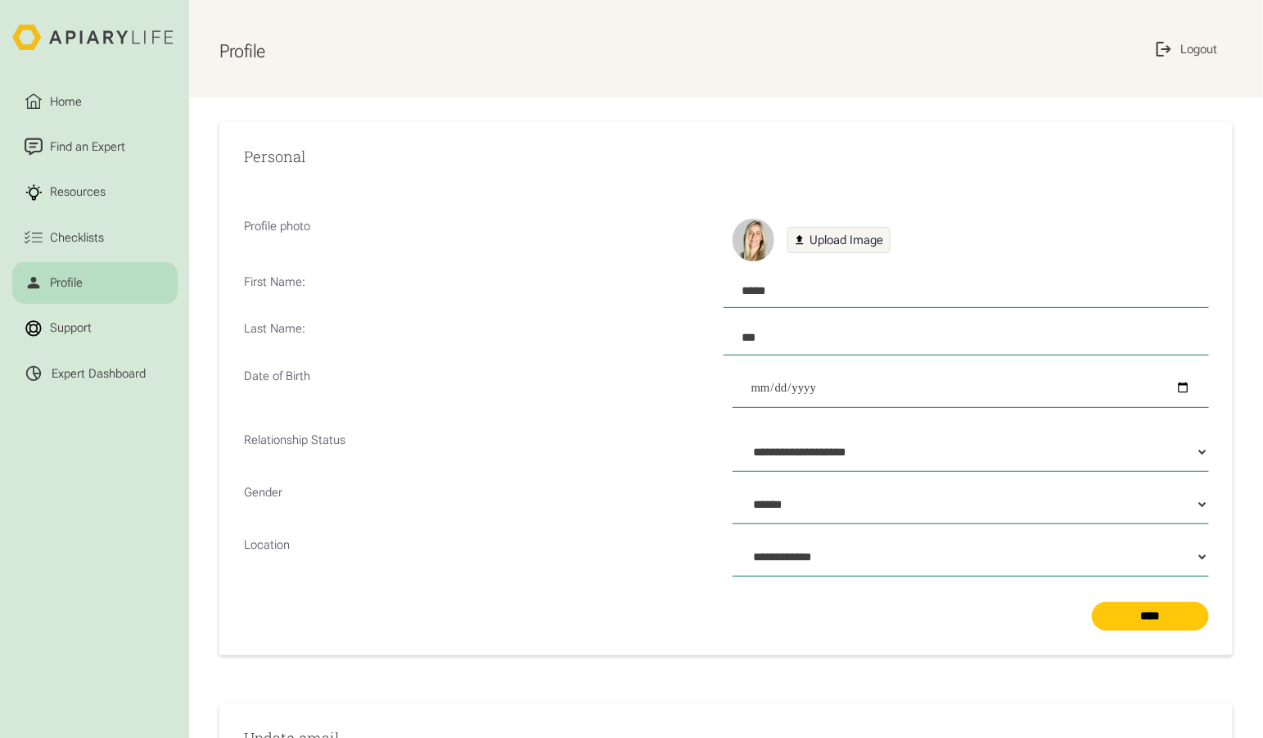
scroll to position [8, 0]
click at [368, 432] on p "Relationship Status" at bounding box center [482, 451] width 476 height 39
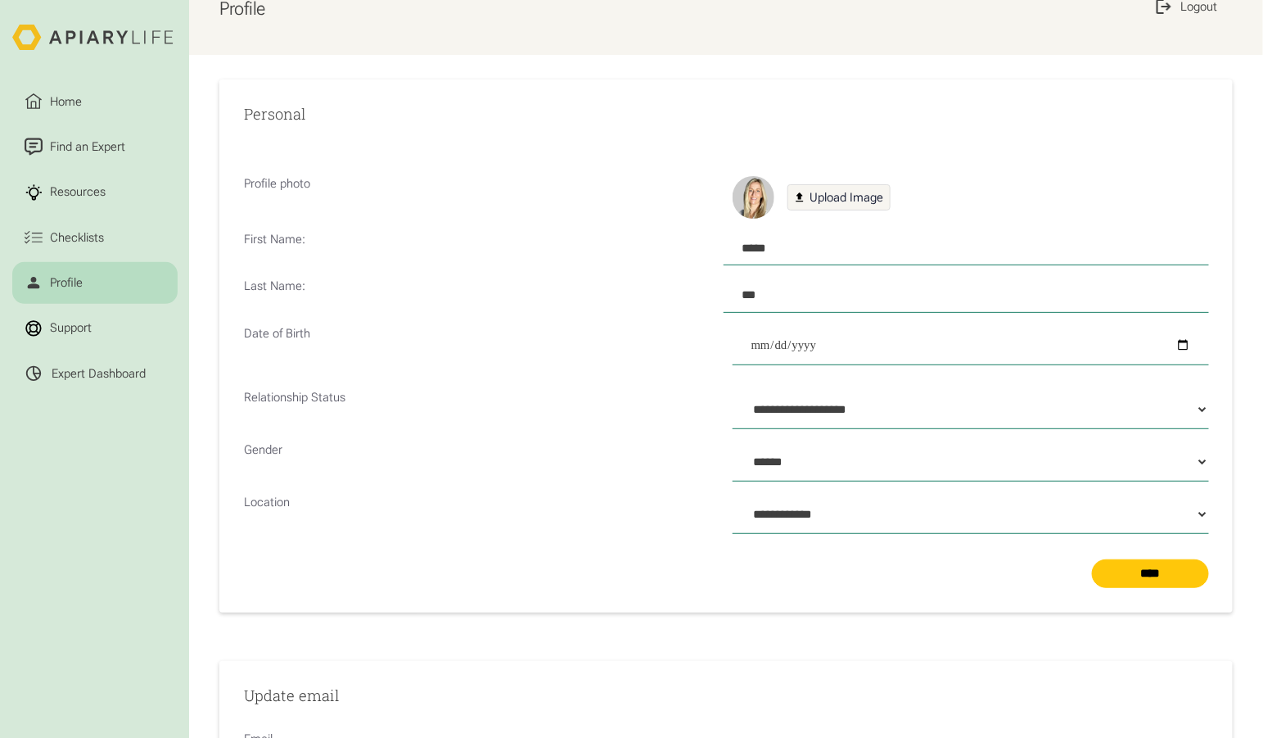
scroll to position [56, 0]
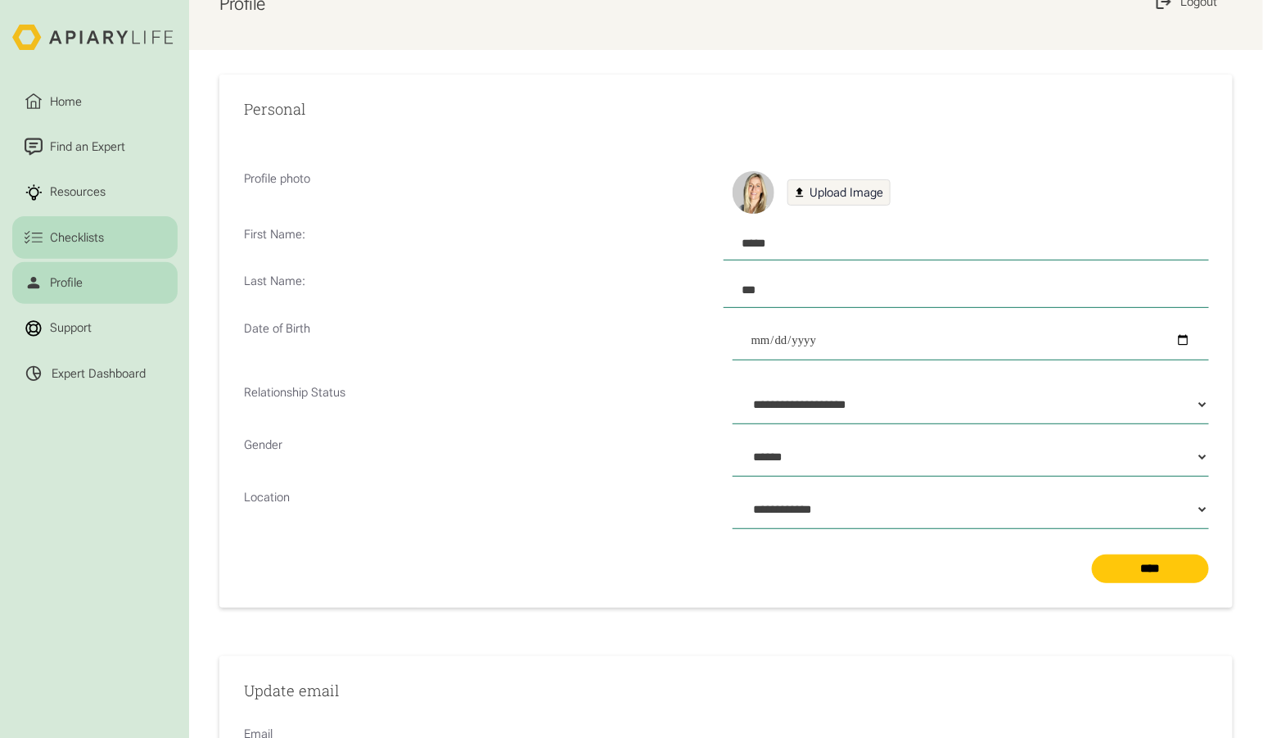
click at [55, 228] on div "Checklists" at bounding box center [77, 237] width 60 height 18
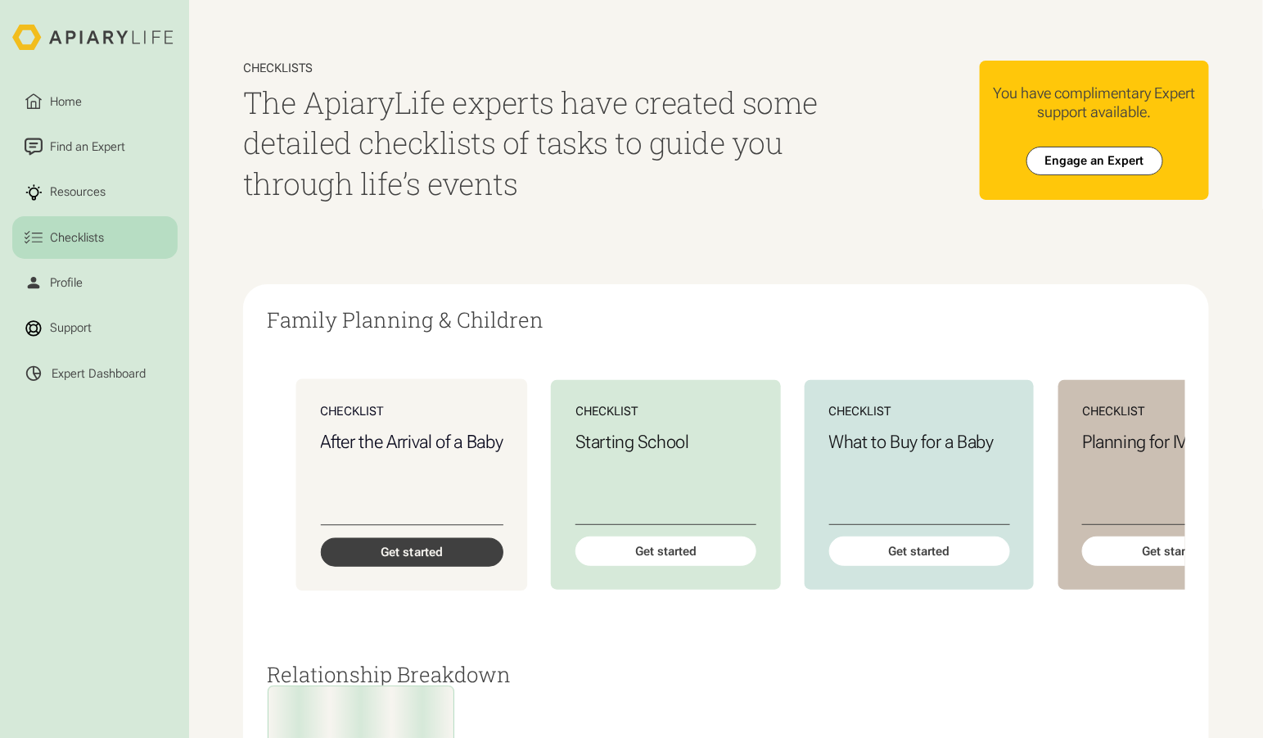
click at [457, 537] on div "Get started" at bounding box center [412, 551] width 183 height 29
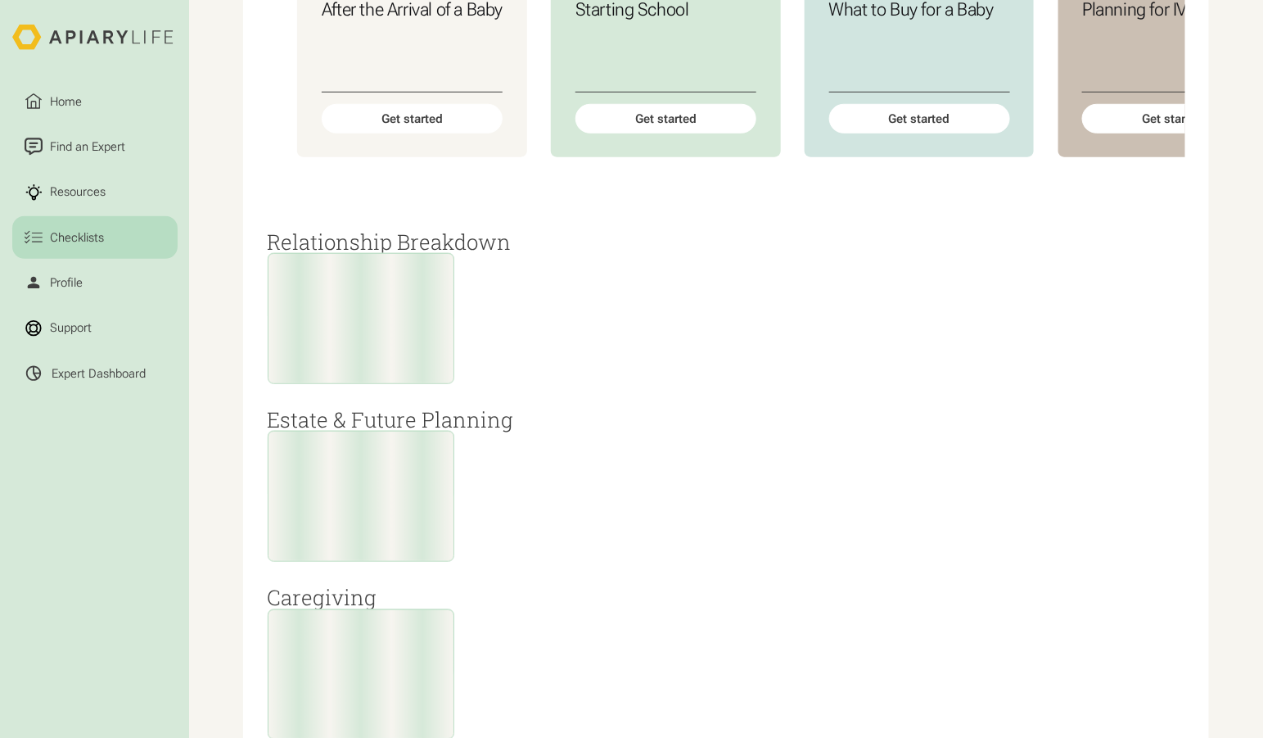
scroll to position [436, 0]
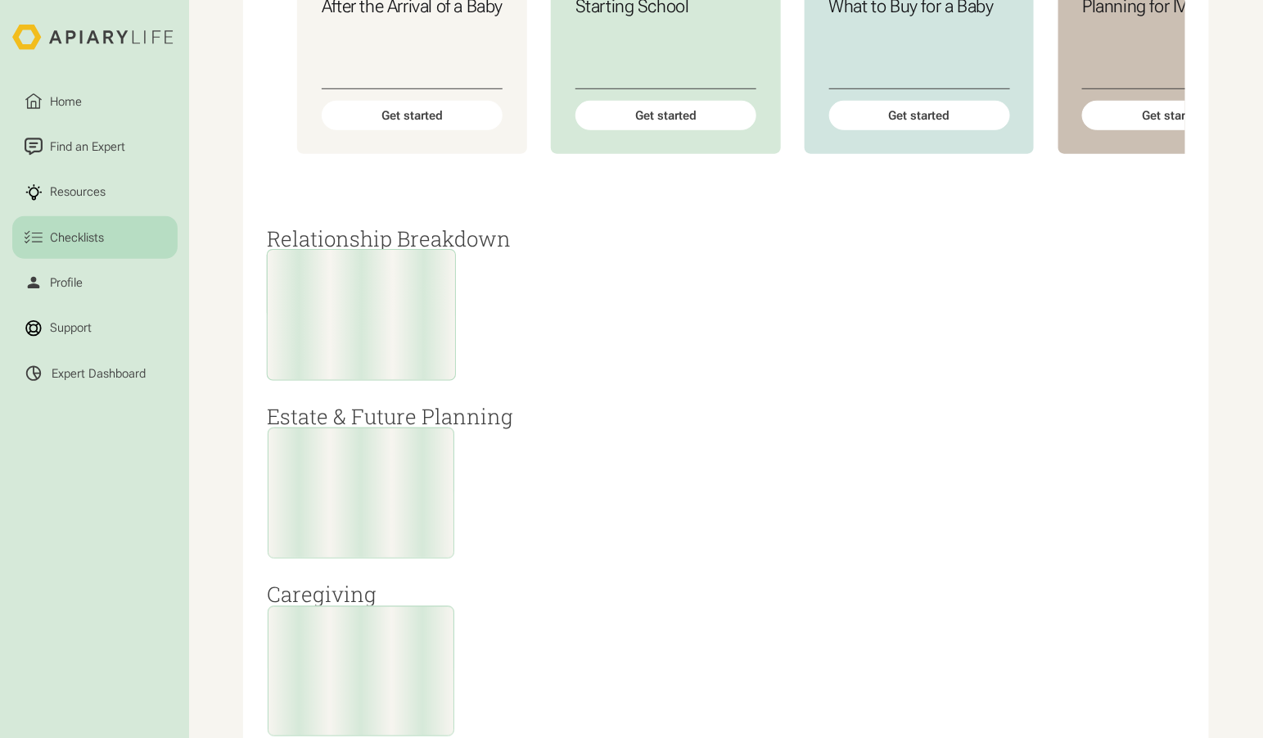
click at [451, 249] on div at bounding box center [360, 315] width 189 height 132
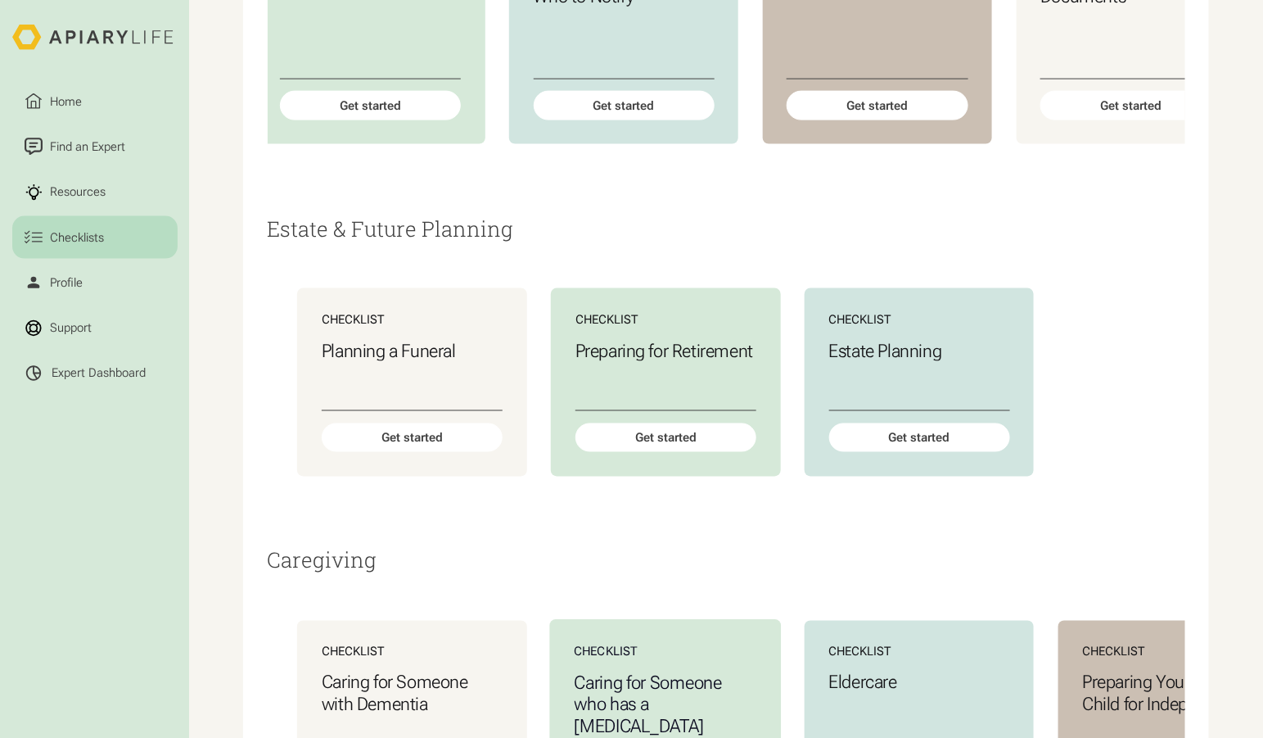
scroll to position [892, 0]
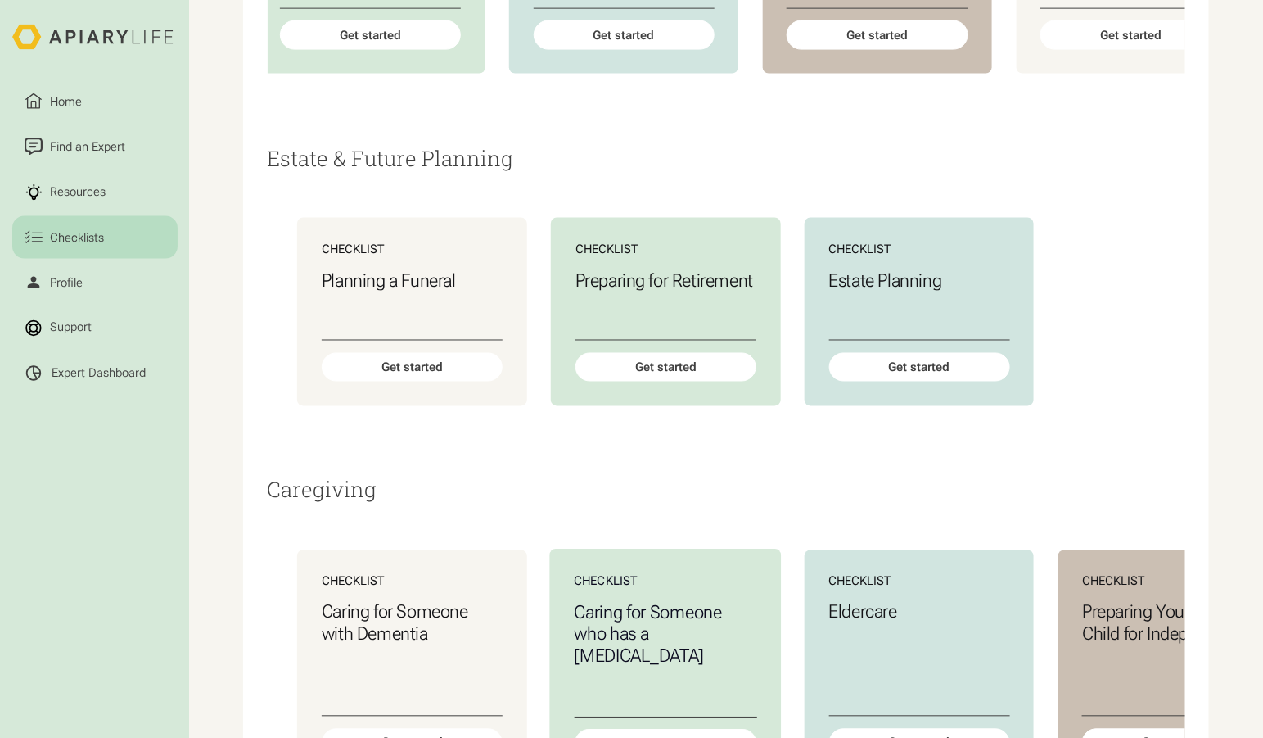
click at [669, 601] on div "Caring for Someone who has a Terminal Illness" at bounding box center [666, 659] width 183 height 116
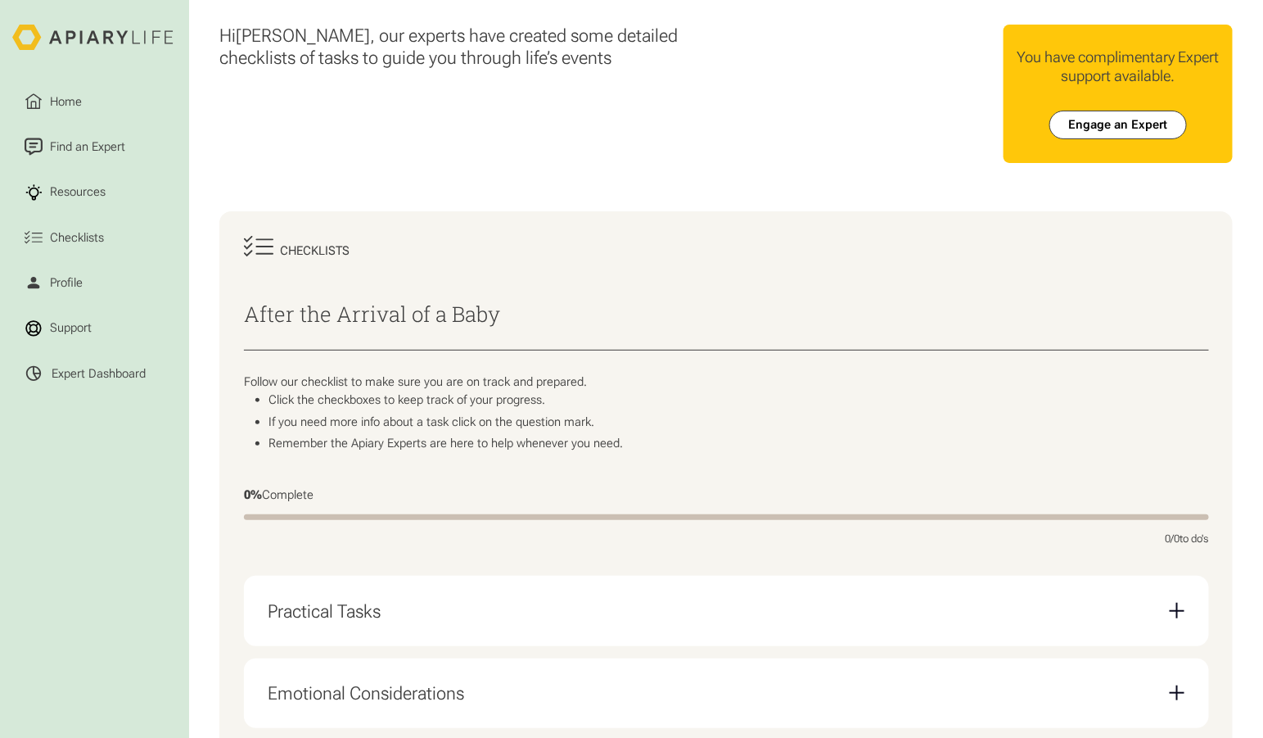
click at [451, 588] on div "Practical Tasks" at bounding box center [726, 611] width 917 height 46
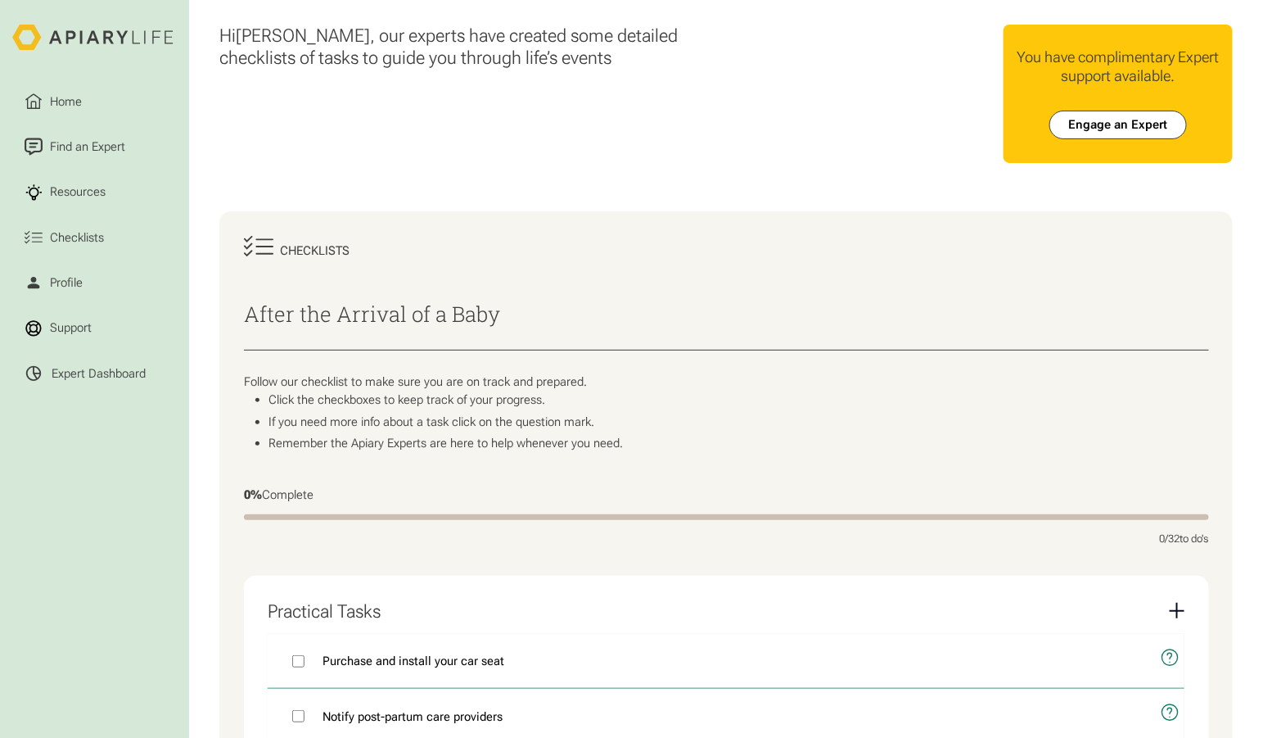
scroll to position [178, 0]
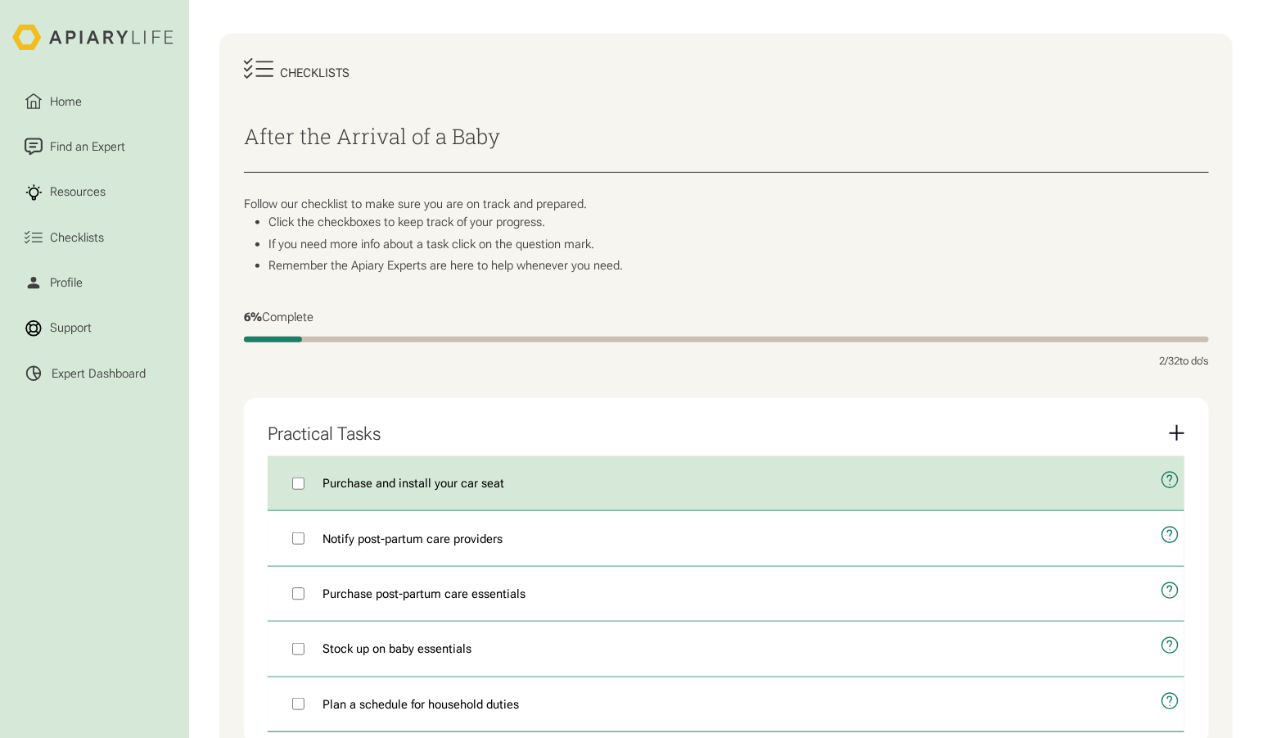
click at [1181, 457] on icon "open modal" at bounding box center [1171, 480] width 20 height 47
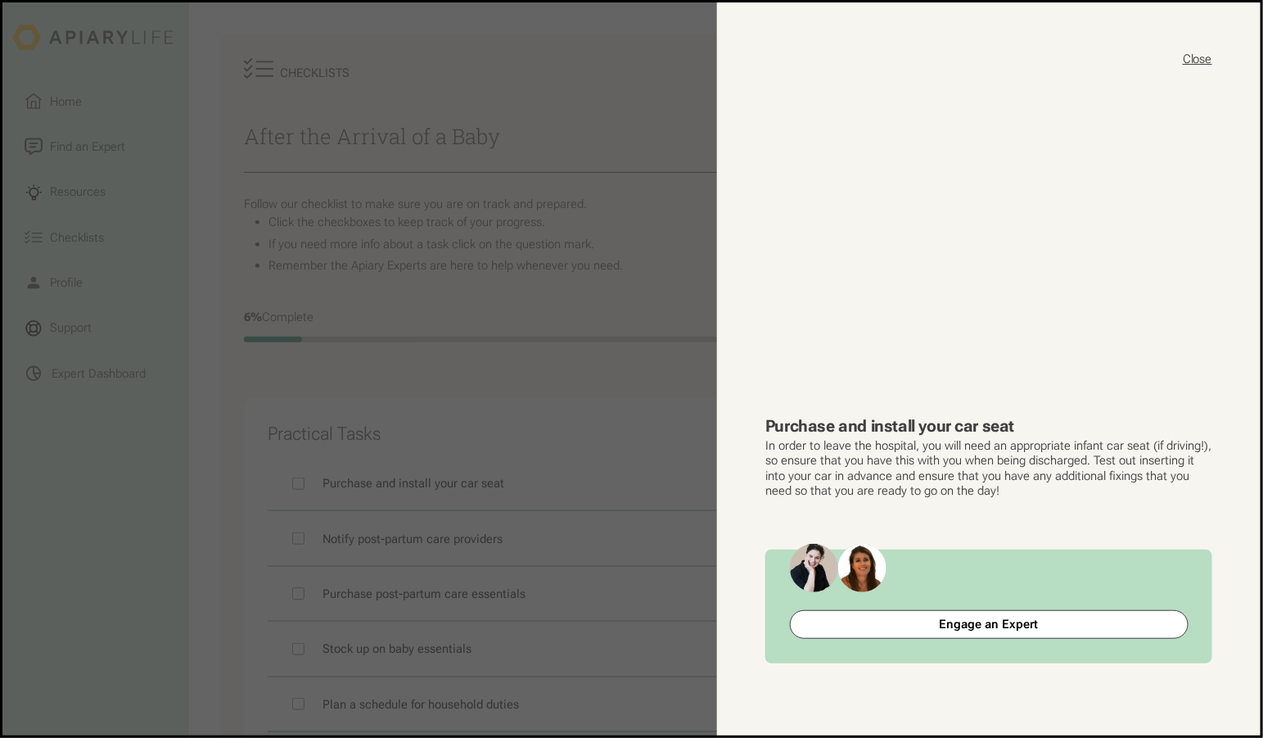
click at [1198, 52] on button "Close" at bounding box center [1197, 59] width 29 height 16
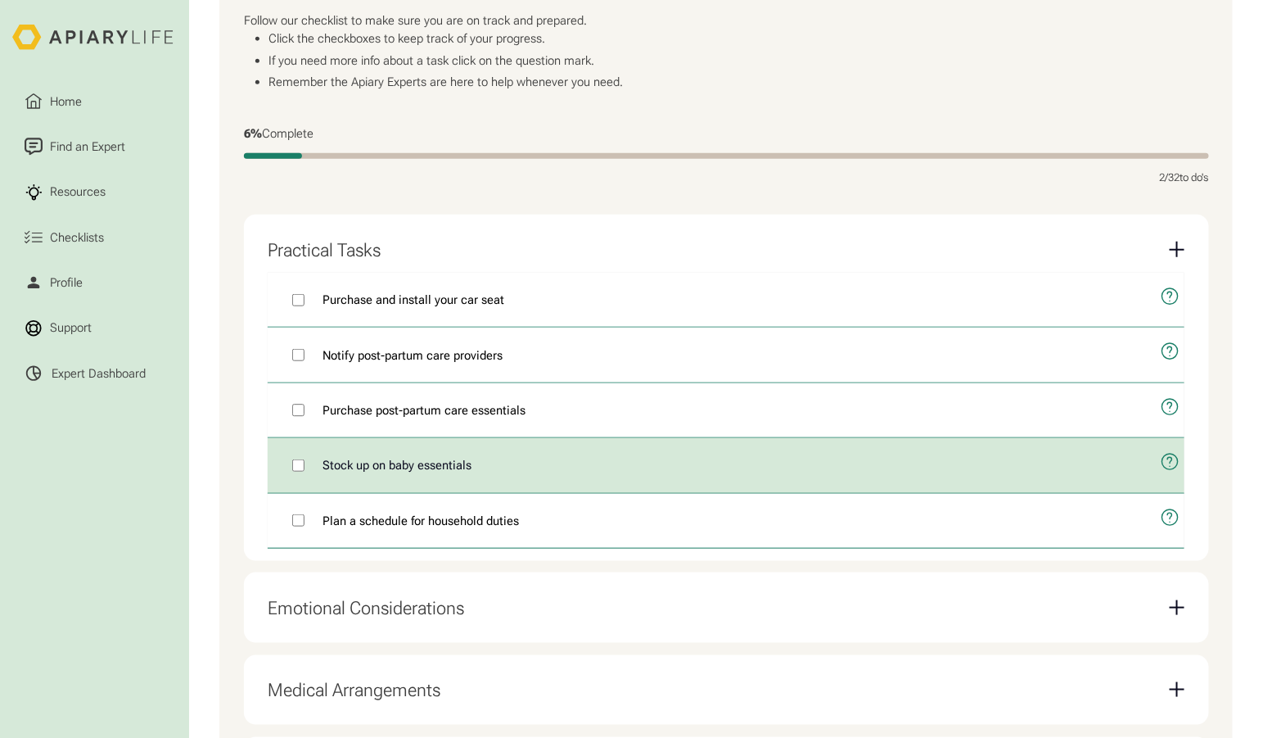
scroll to position [431, 0]
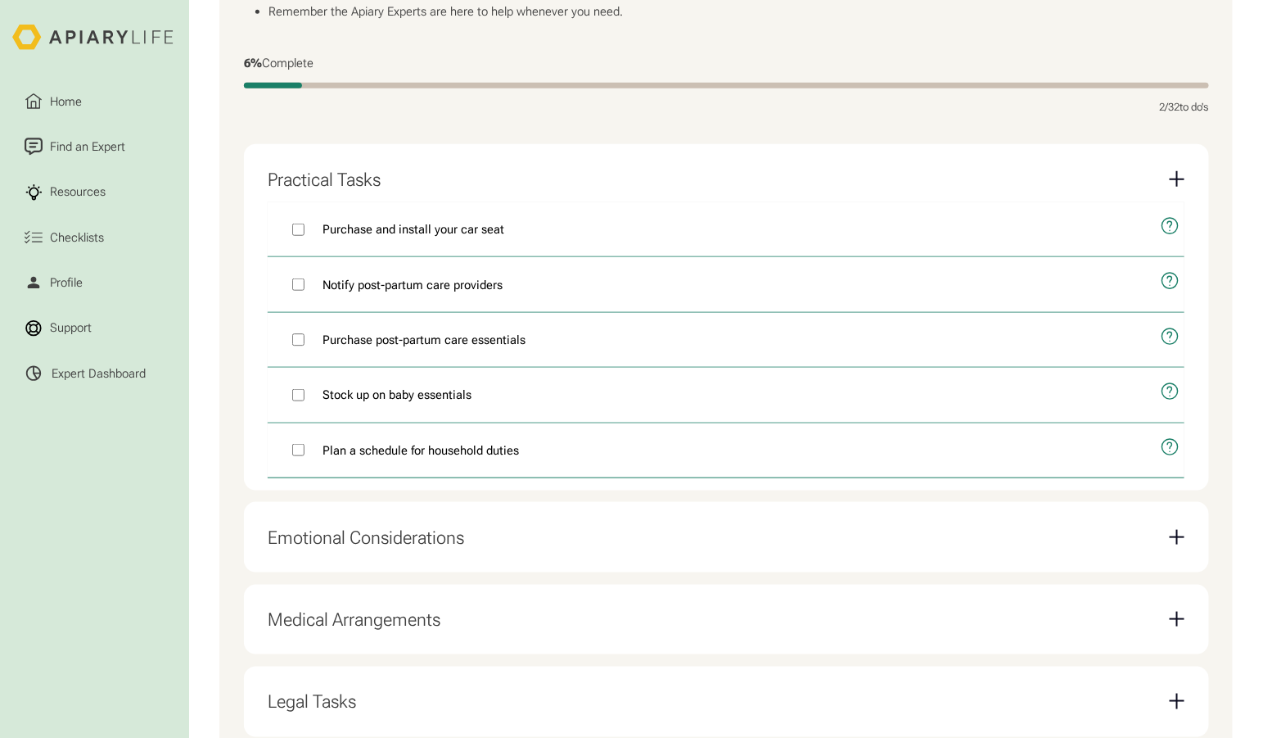
click at [366, 514] on div "Emotional Considerations" at bounding box center [726, 537] width 917 height 46
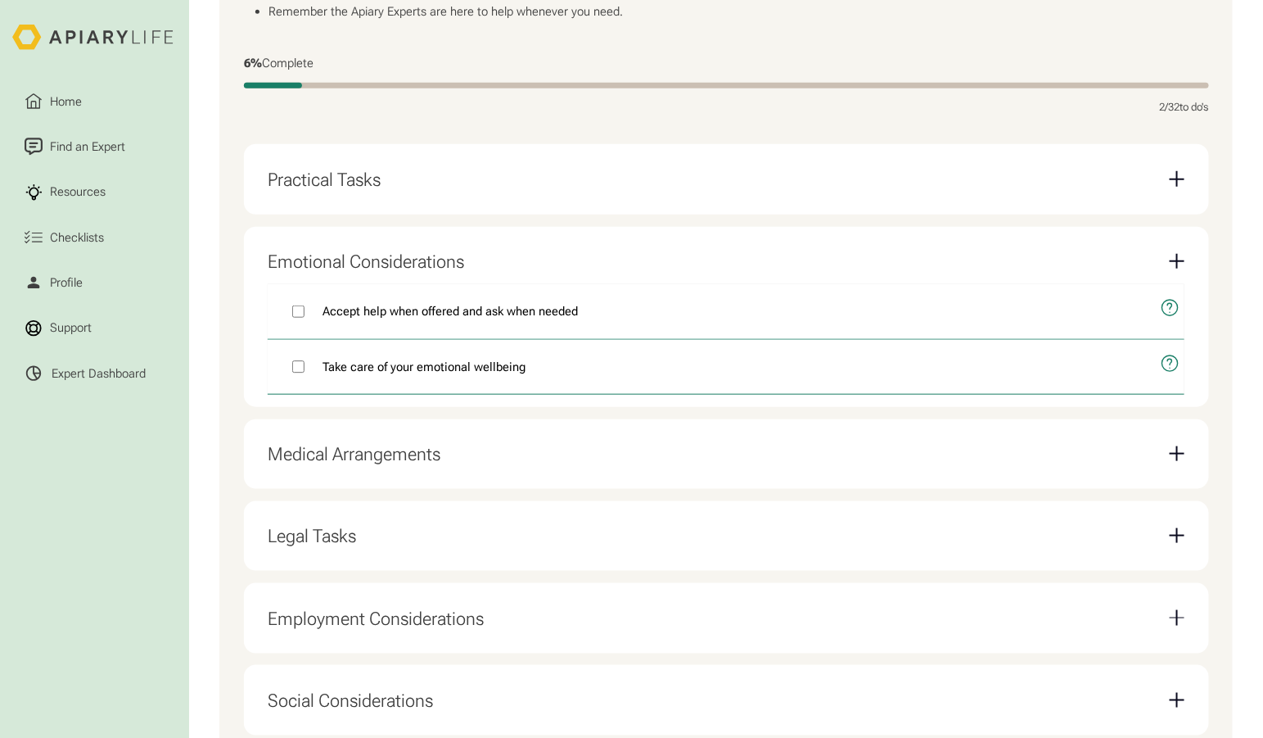
click at [332, 607] on div "Employment Considerations" at bounding box center [376, 618] width 216 height 22
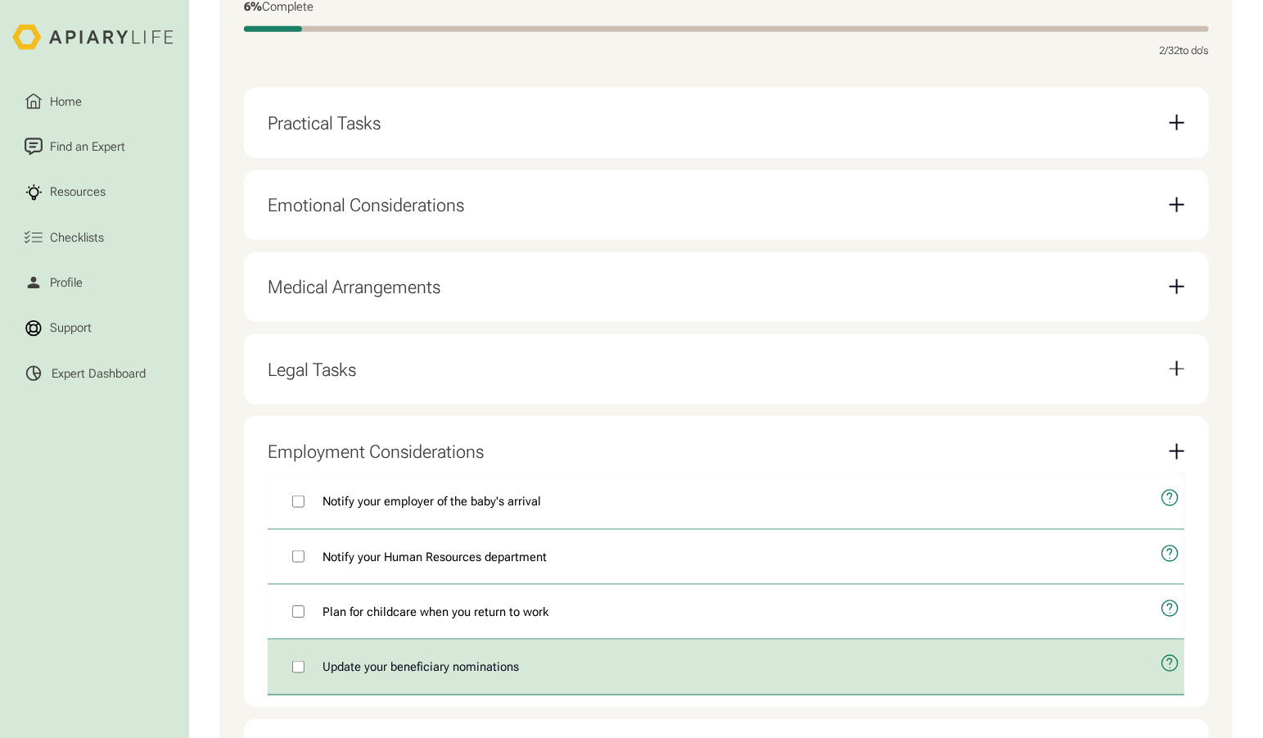
scroll to position [494, 0]
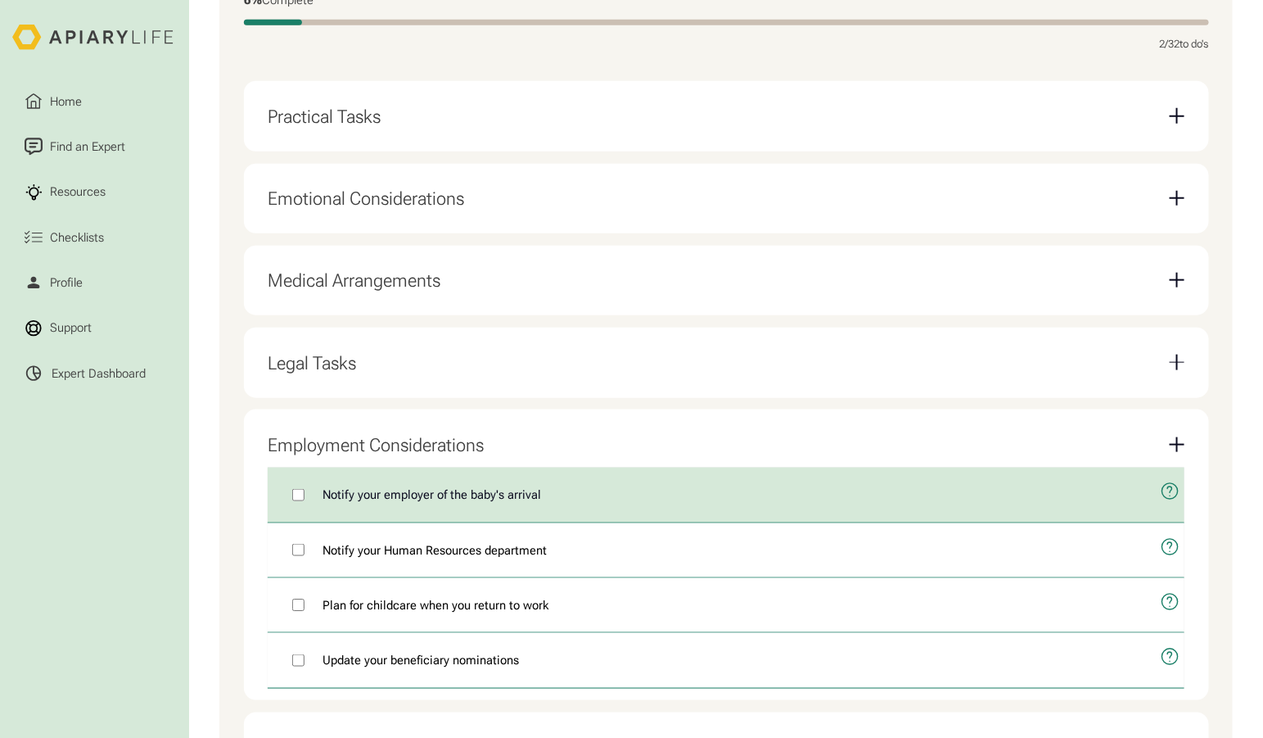
click at [374, 485] on span "Notify your employer of the baby's arrival" at bounding box center [432, 494] width 219 height 18
click at [1185, 467] on button "open modal" at bounding box center [1167, 491] width 36 height 48
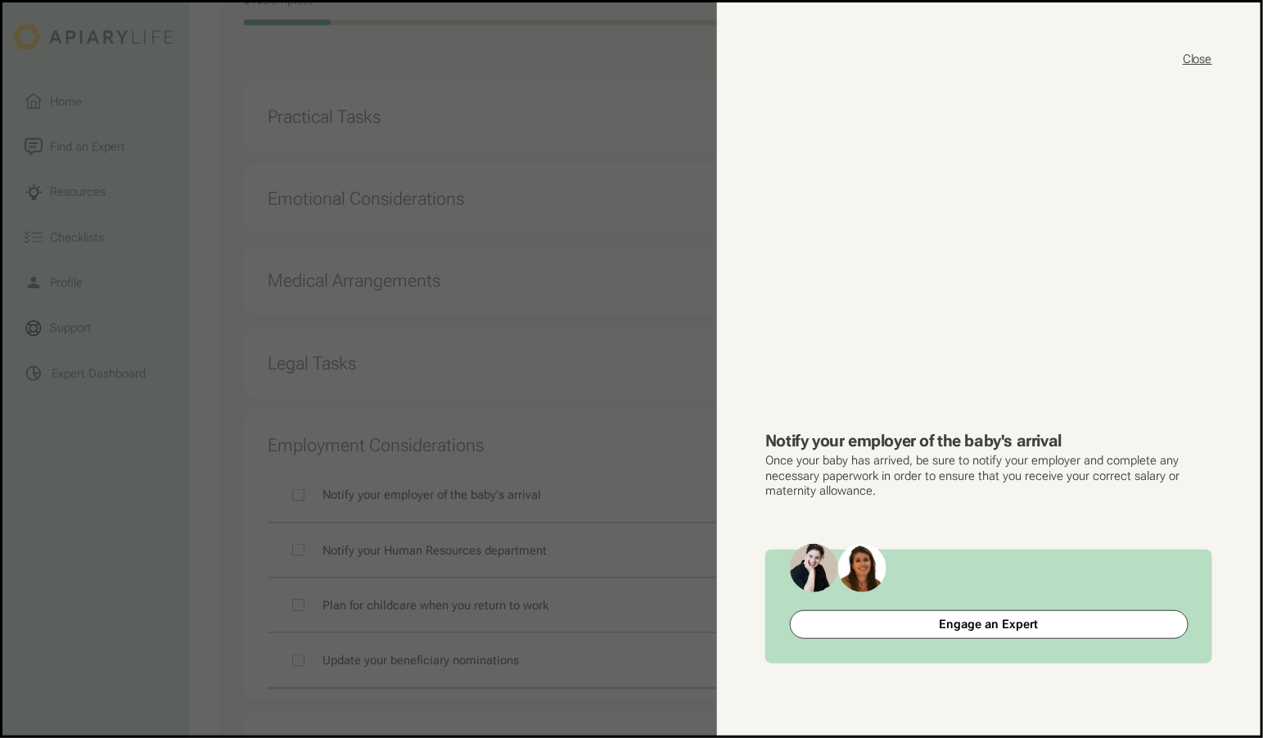
click at [1203, 53] on button "Close" at bounding box center [1197, 59] width 29 height 16
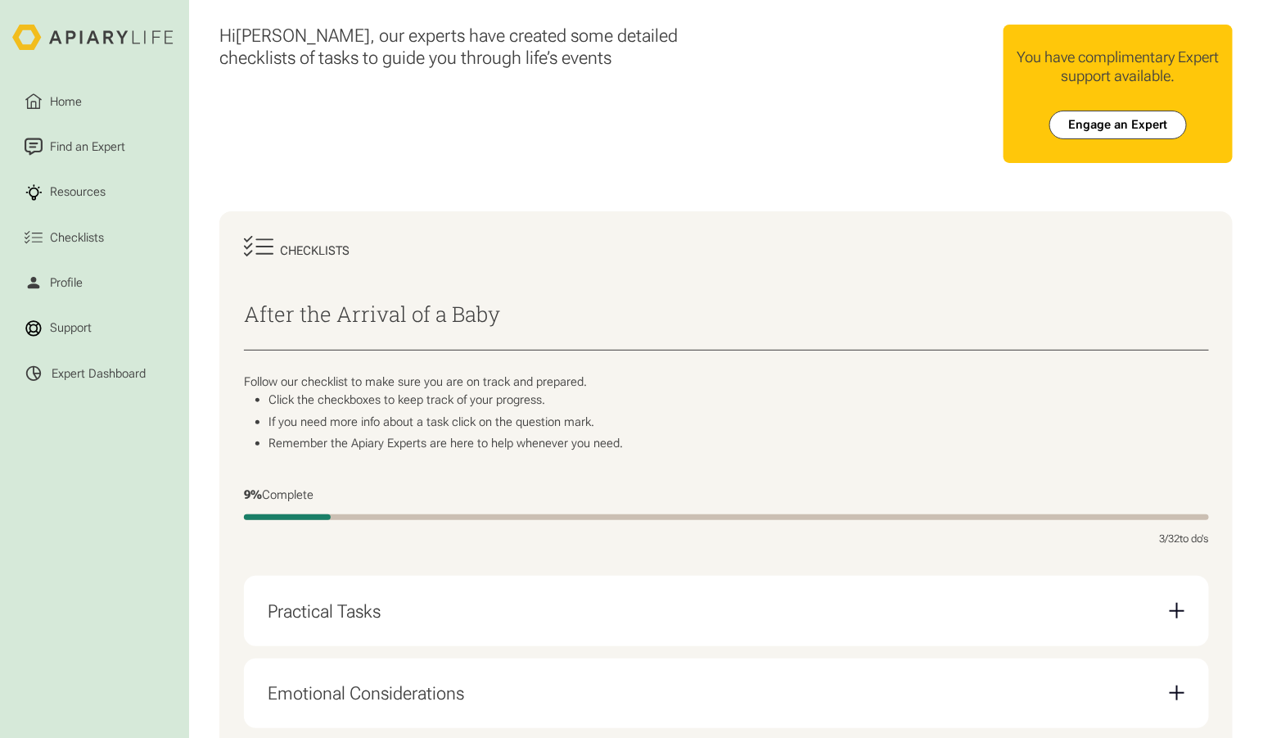
scroll to position [0, 0]
click at [1185, 603] on div "Email Form" at bounding box center [1177, 610] width 15 height 15
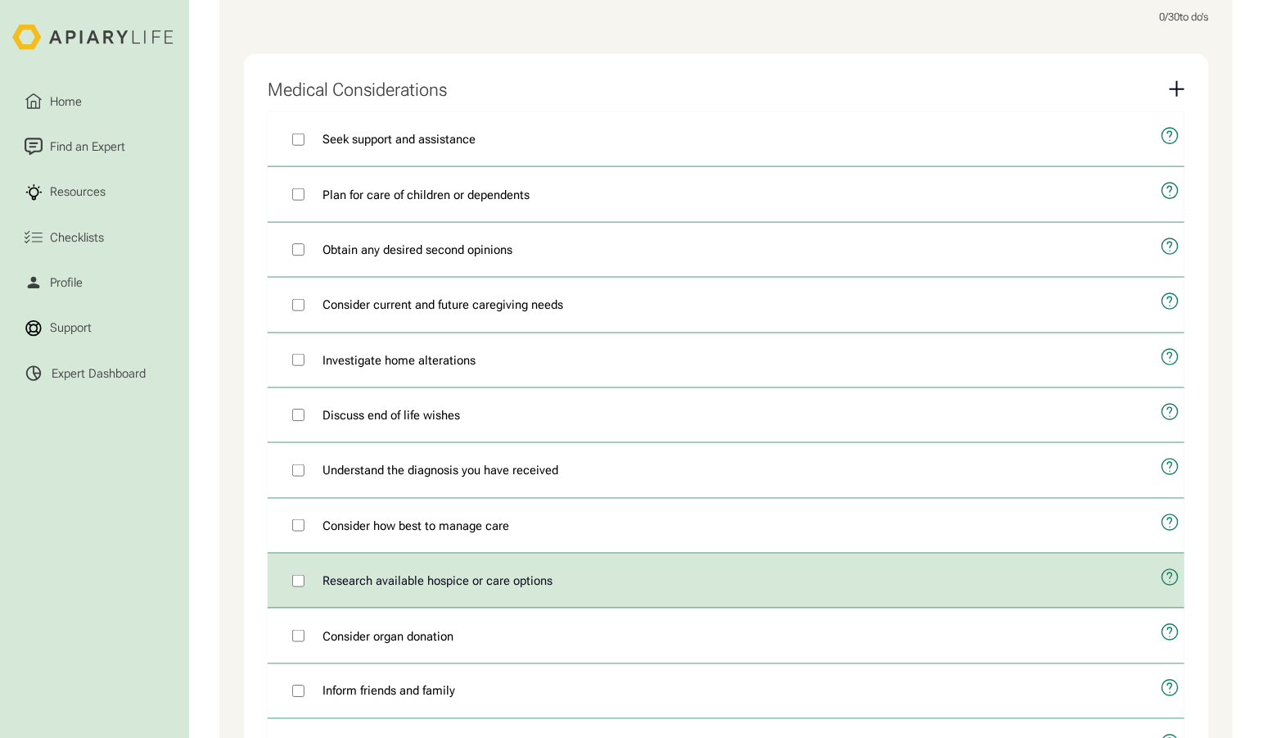
scroll to position [530, 0]
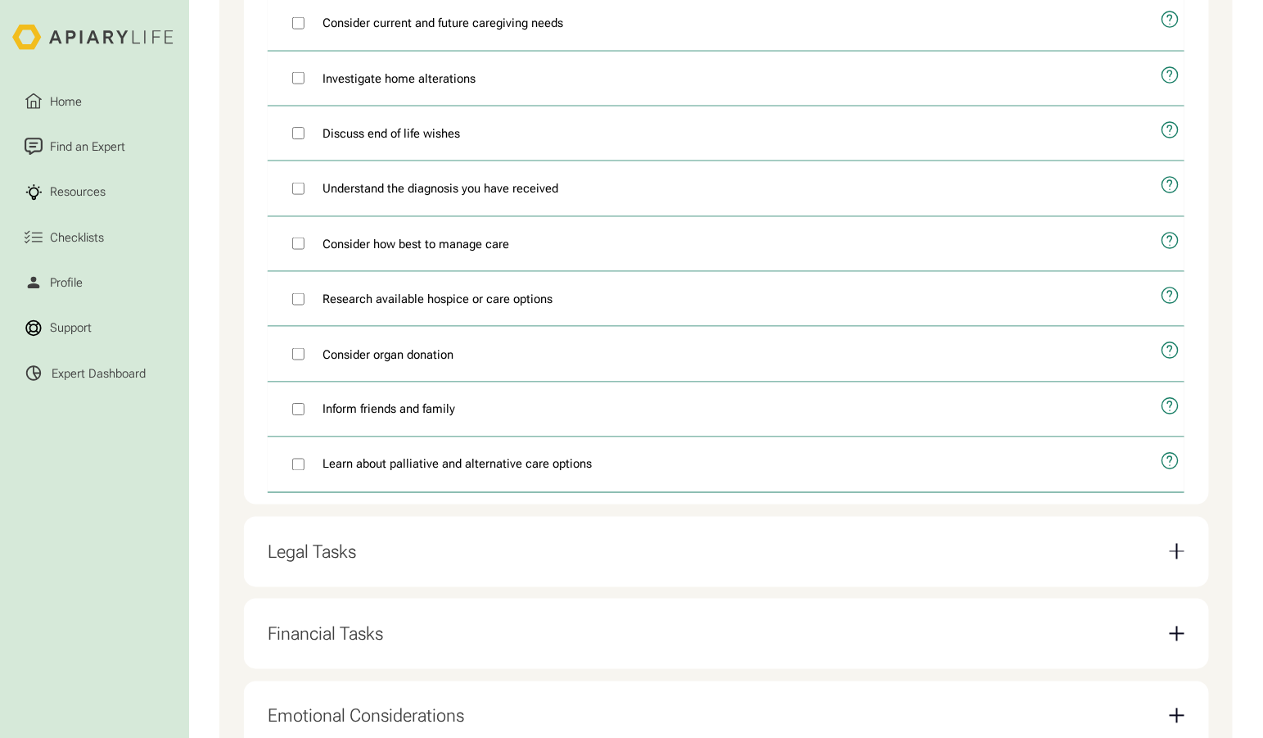
click at [461, 611] on div "Financial Tasks" at bounding box center [726, 634] width 917 height 46
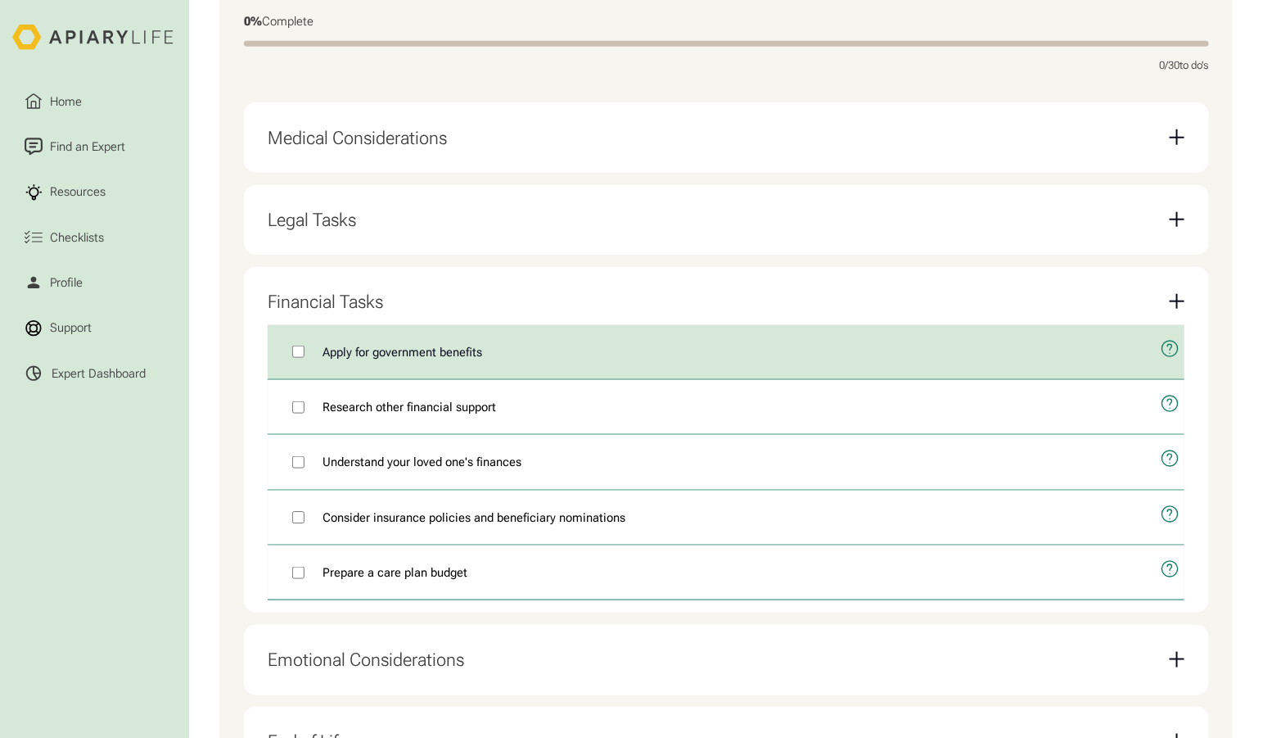
scroll to position [472, 0]
click at [1181, 327] on icon "open modal" at bounding box center [1171, 350] width 20 height 47
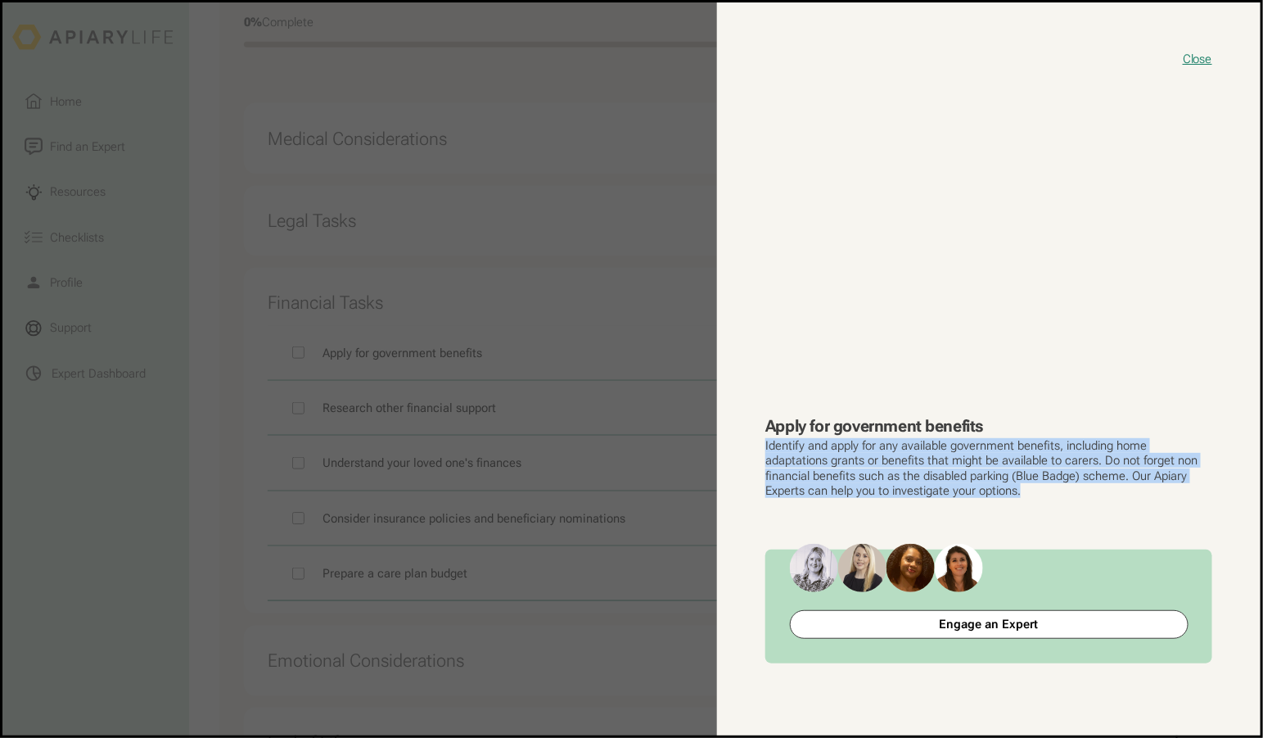
drag, startPoint x: 1072, startPoint y: 527, endPoint x: 832, endPoint y: 484, distance: 243.8
click at [832, 484] on p "Identify and apply for any available government benefits, including home adapta…" at bounding box center [988, 468] width 447 height 61
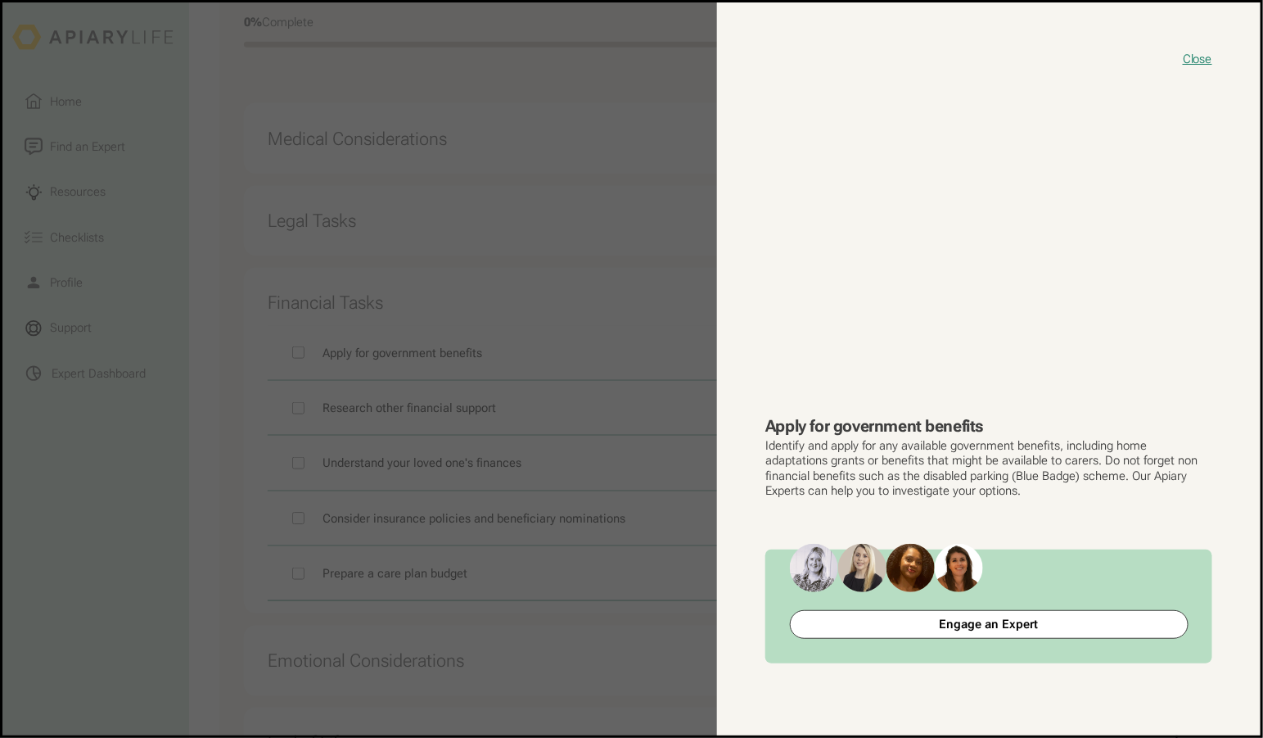
click at [1105, 534] on div "Close Apply for government benefits Identify and apply for any available govern…" at bounding box center [989, 368] width 544 height 733
click at [1198, 52] on button "Close" at bounding box center [1197, 59] width 29 height 16
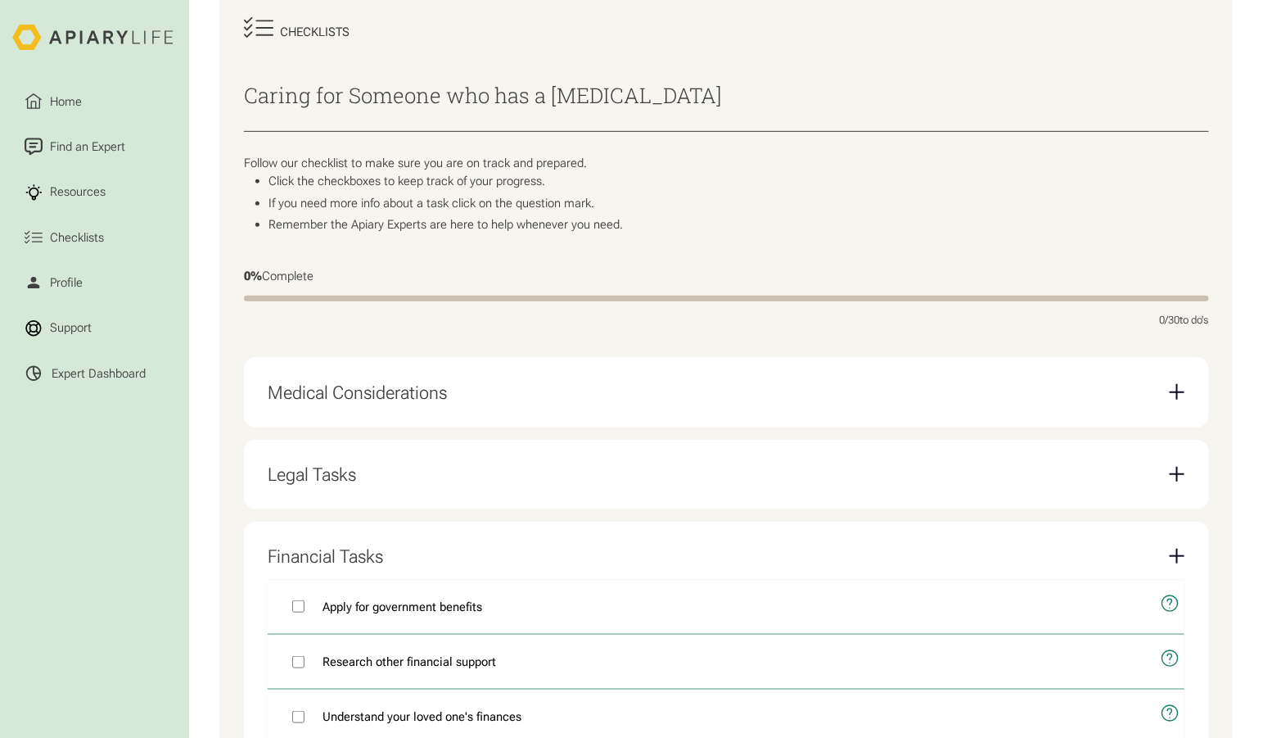
scroll to position [230, 0]
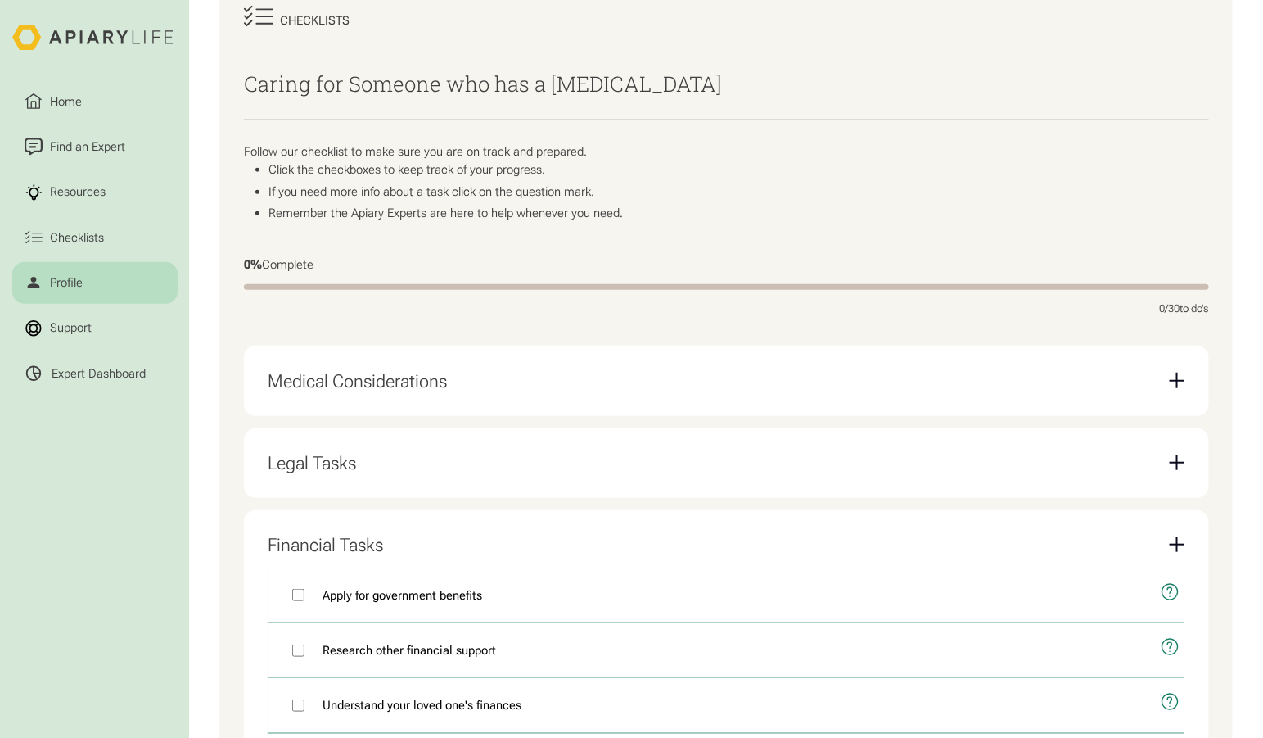
click at [69, 273] on div "Profile" at bounding box center [66, 282] width 38 height 18
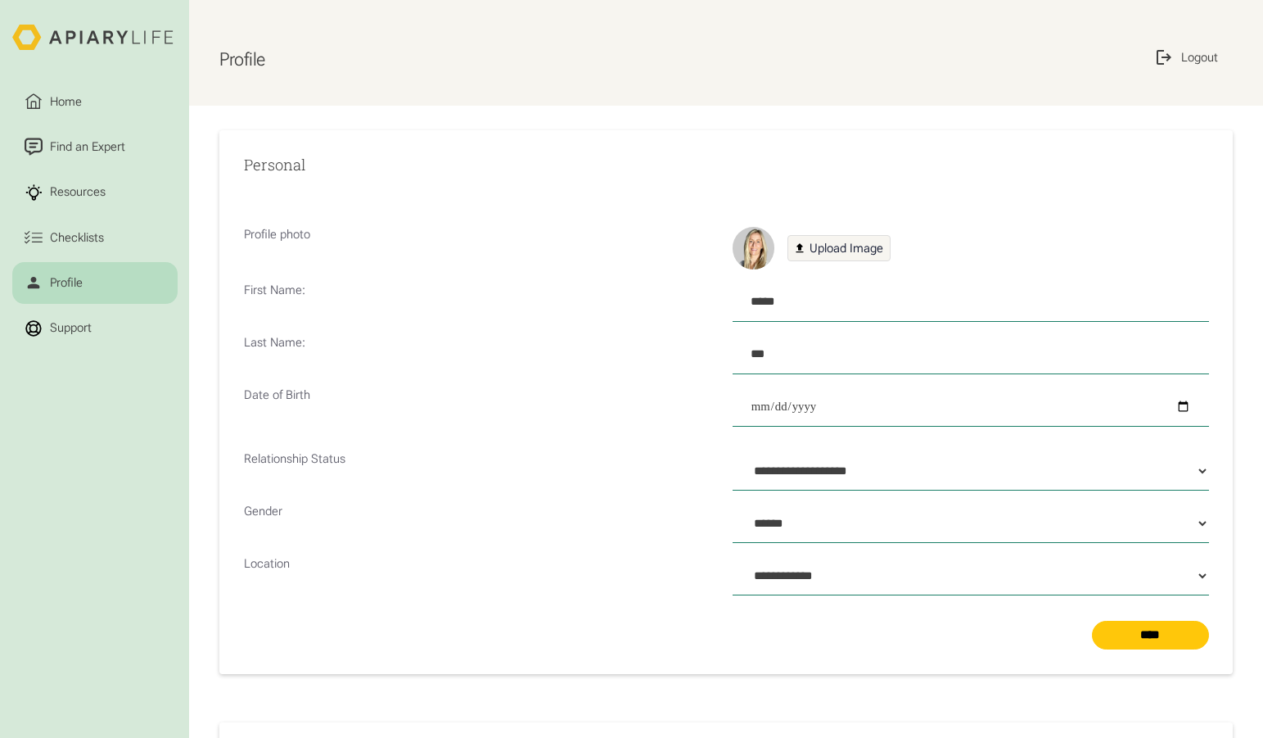
select select "**"
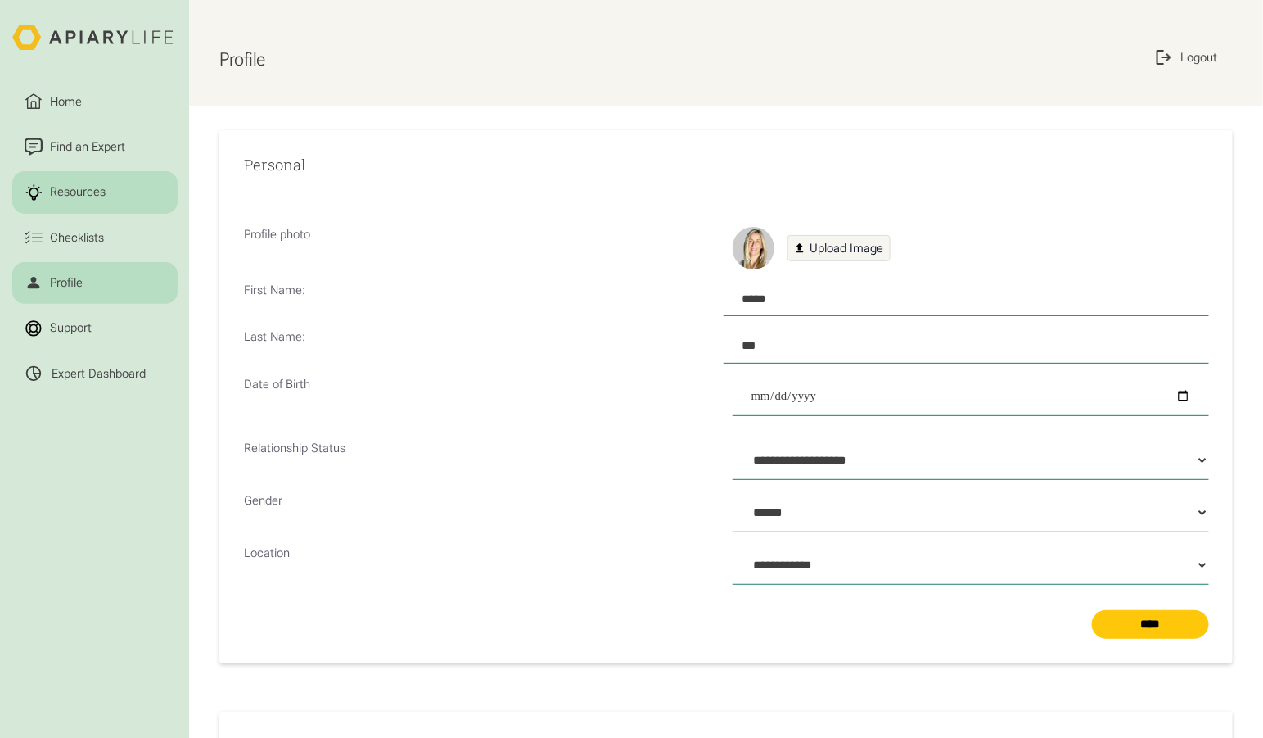
click at [47, 183] on div "Resources" at bounding box center [77, 192] width 61 height 18
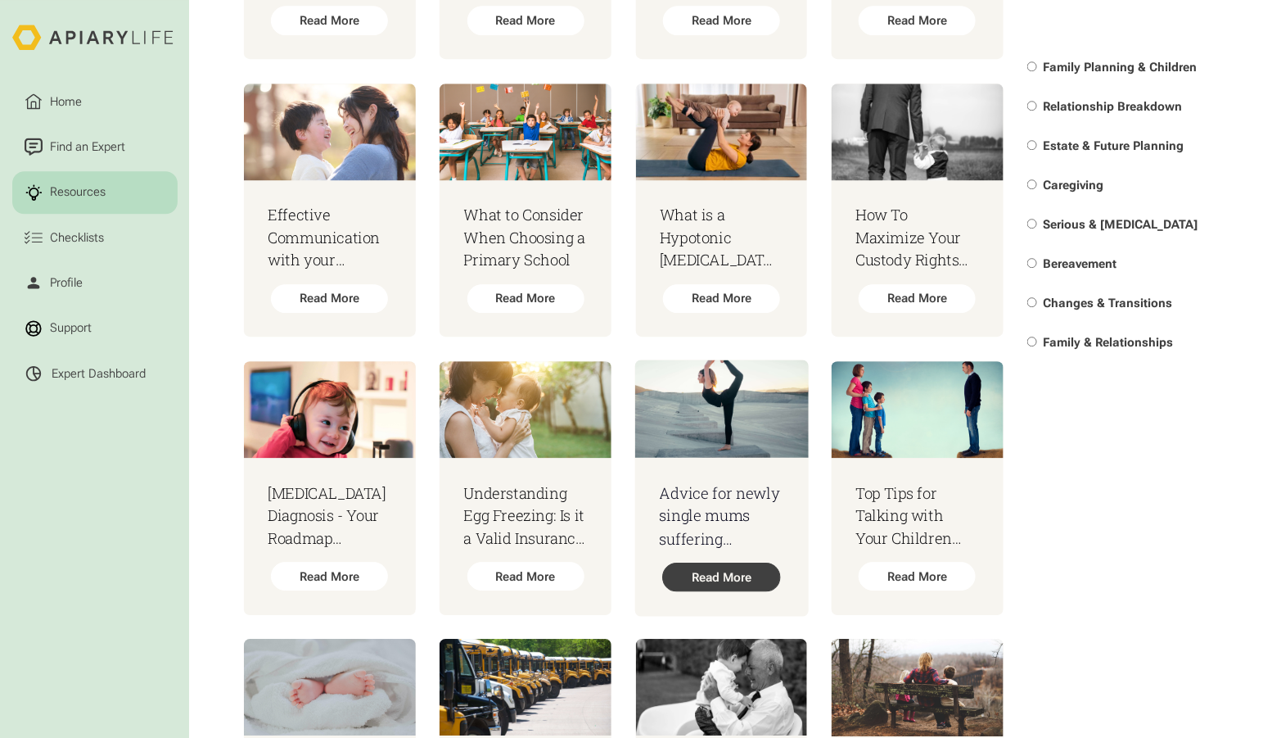
scroll to position [1672, 0]
